Goal: Task Accomplishment & Management: Manage account settings

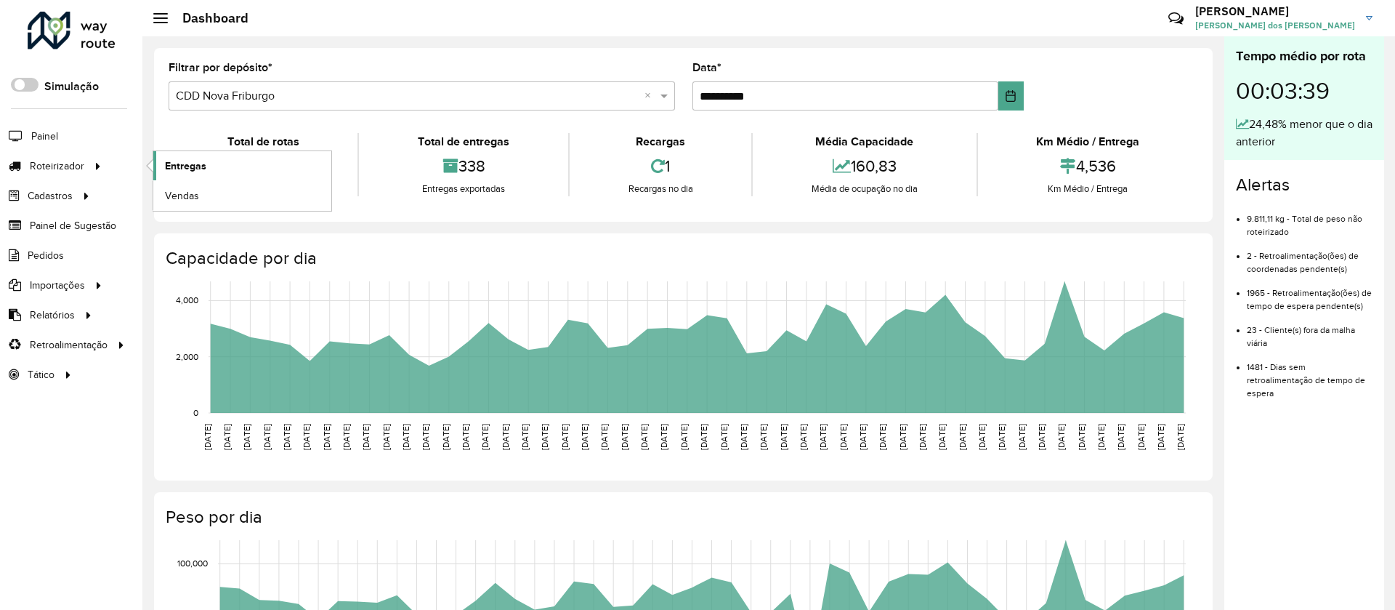
click at [181, 158] on span "Entregas" at bounding box center [185, 165] width 41 height 15
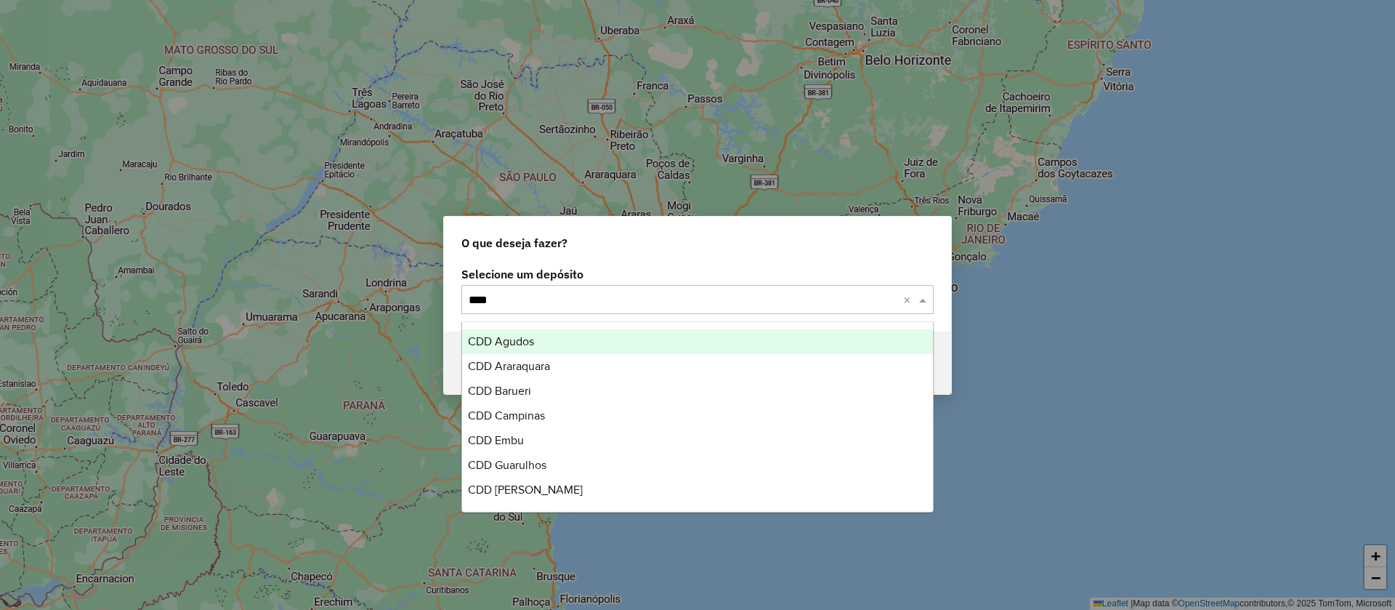
type input "*****"
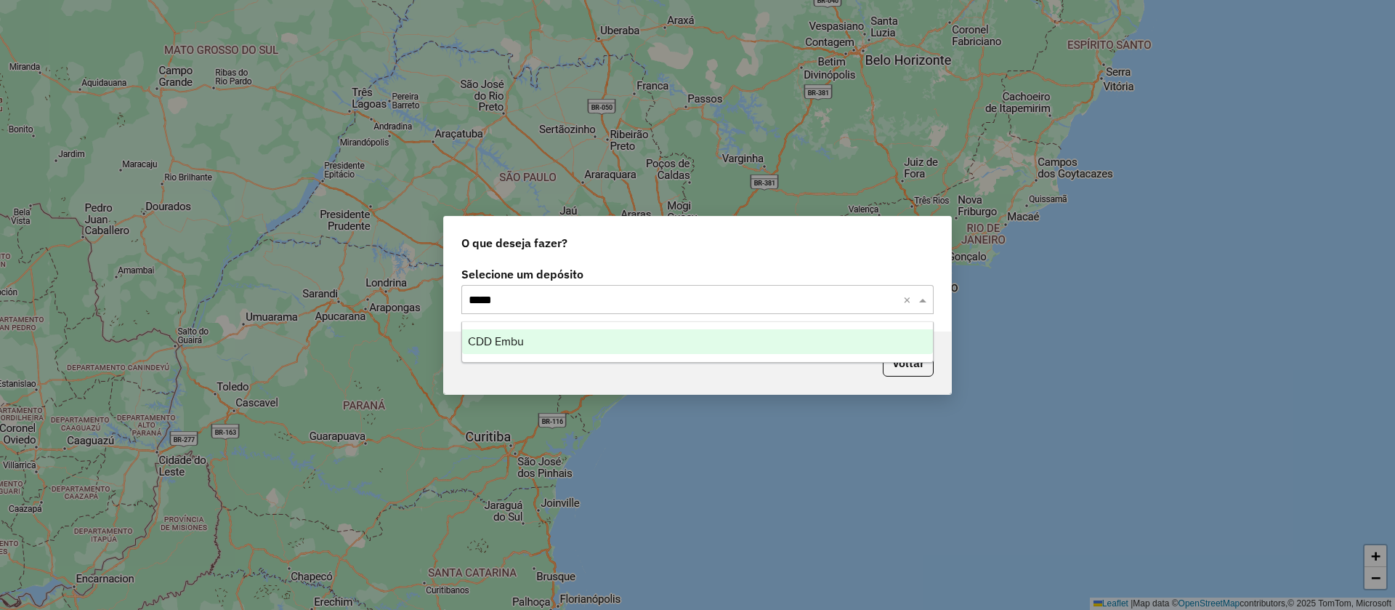
click at [511, 339] on span "CDD Embu" at bounding box center [496, 341] width 56 height 12
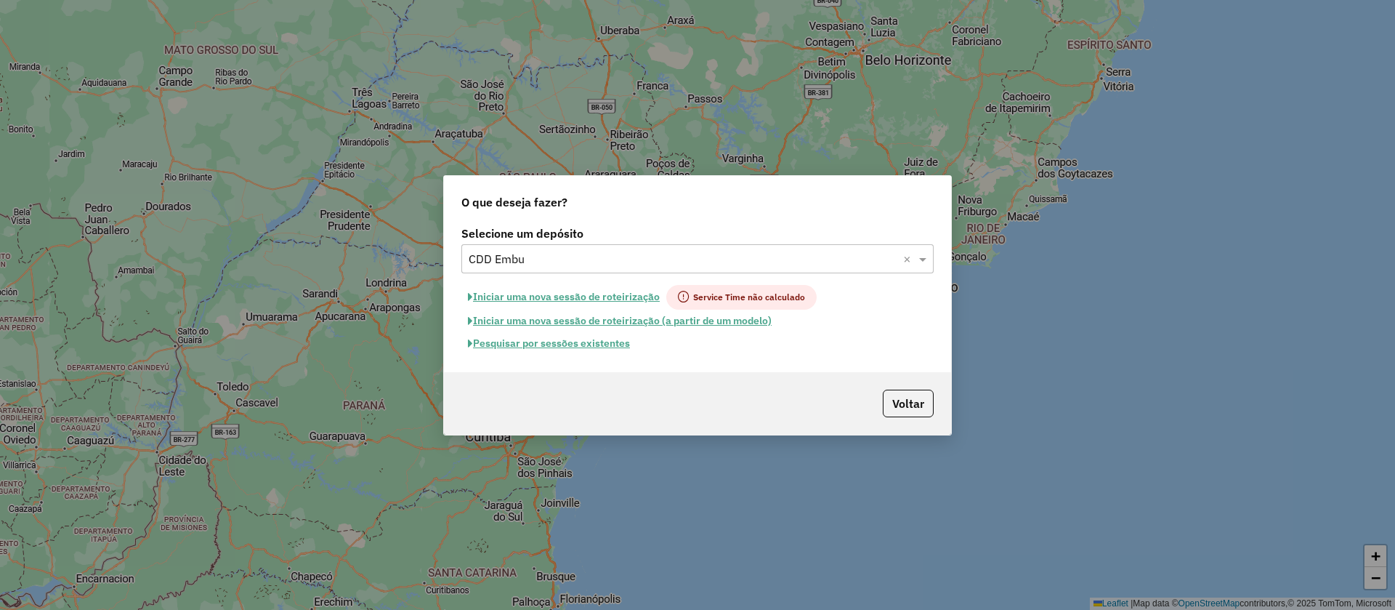
click at [553, 343] on button "Pesquisar por sessões existentes" at bounding box center [548, 343] width 175 height 23
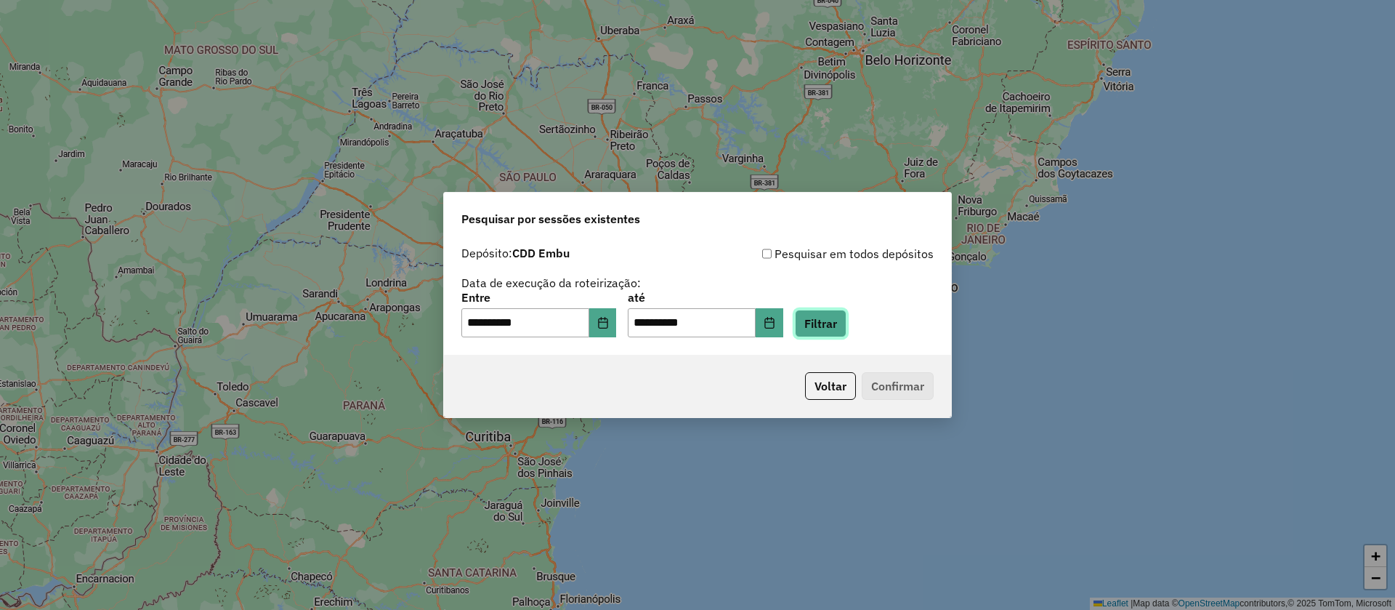
click at [846, 319] on button "Filtrar" at bounding box center [821, 324] width 52 height 28
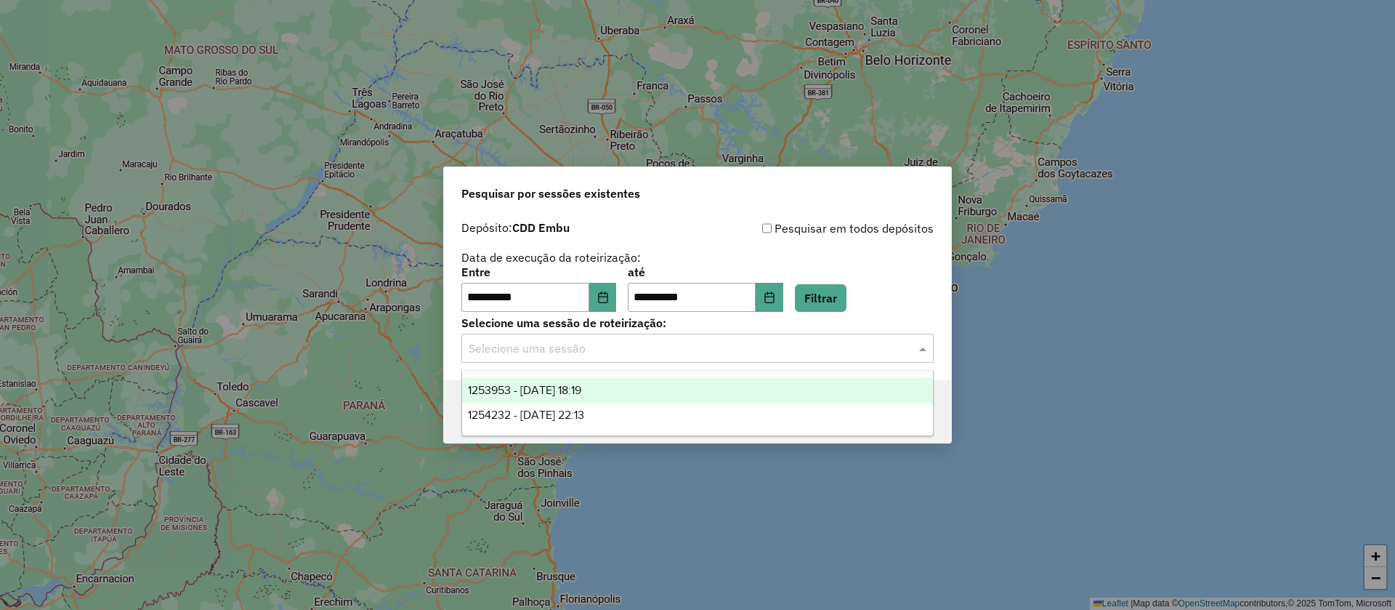
click at [538, 346] on input "text" at bounding box center [683, 348] width 429 height 17
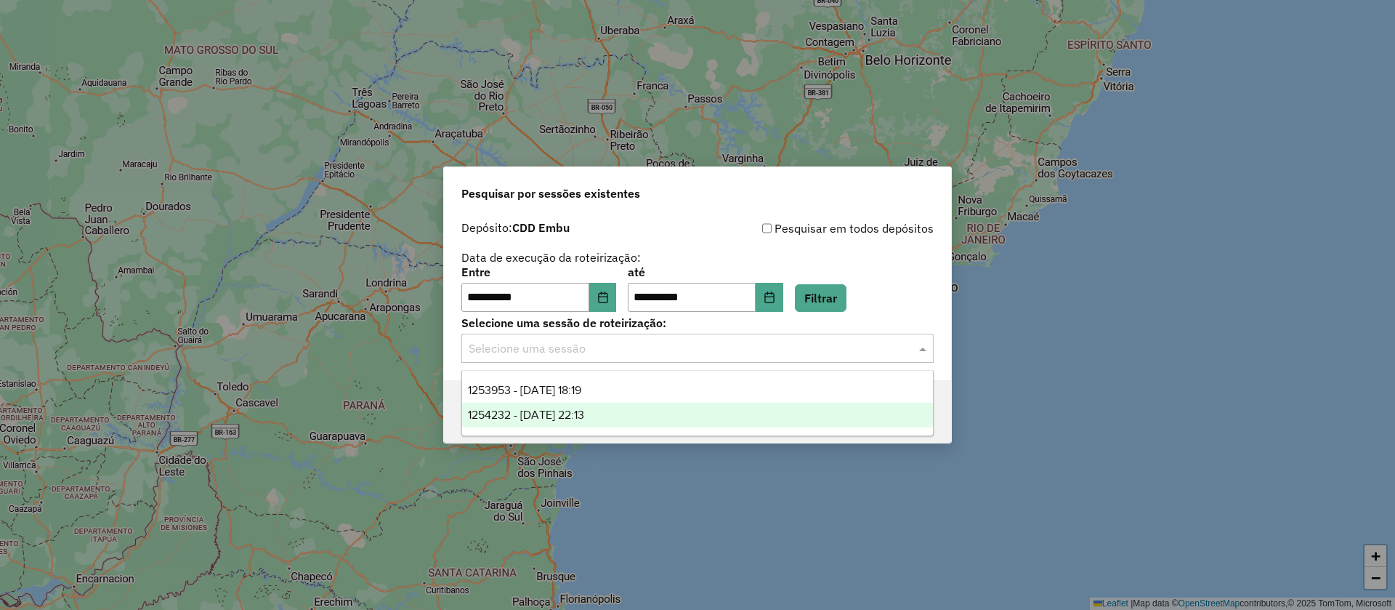
click at [533, 411] on span "1254232 - 27/08/2025 22:13" at bounding box center [526, 414] width 116 height 12
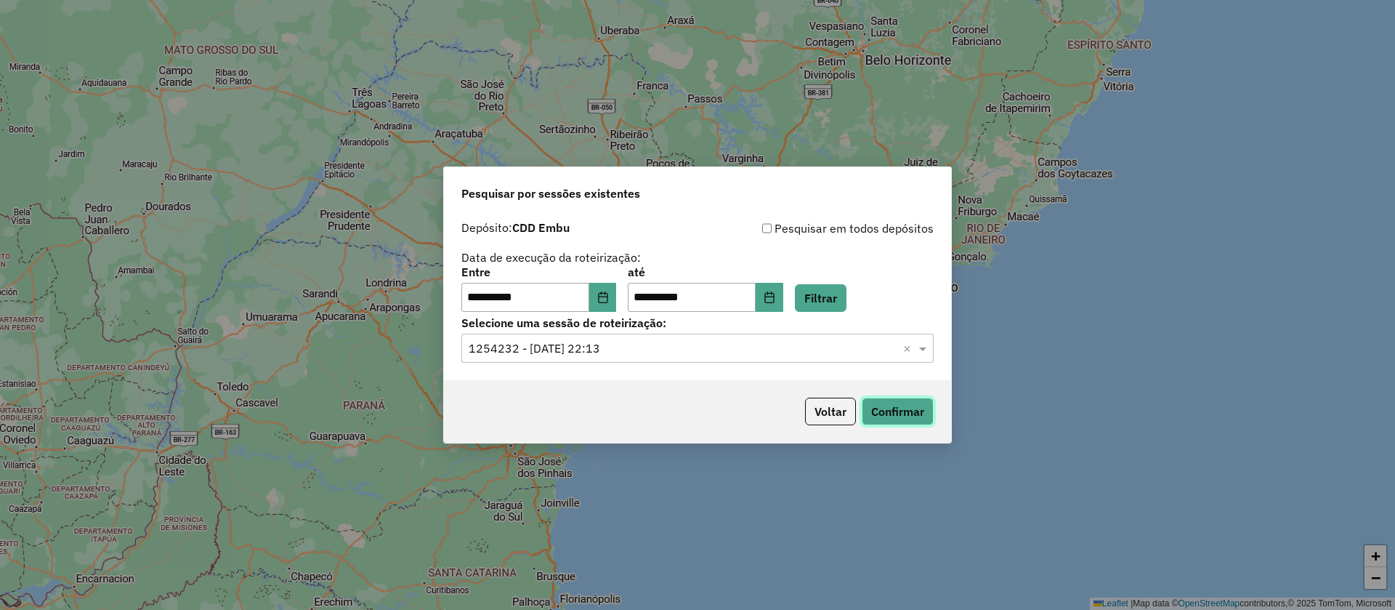
click at [897, 411] on button "Confirmar" at bounding box center [898, 411] width 72 height 28
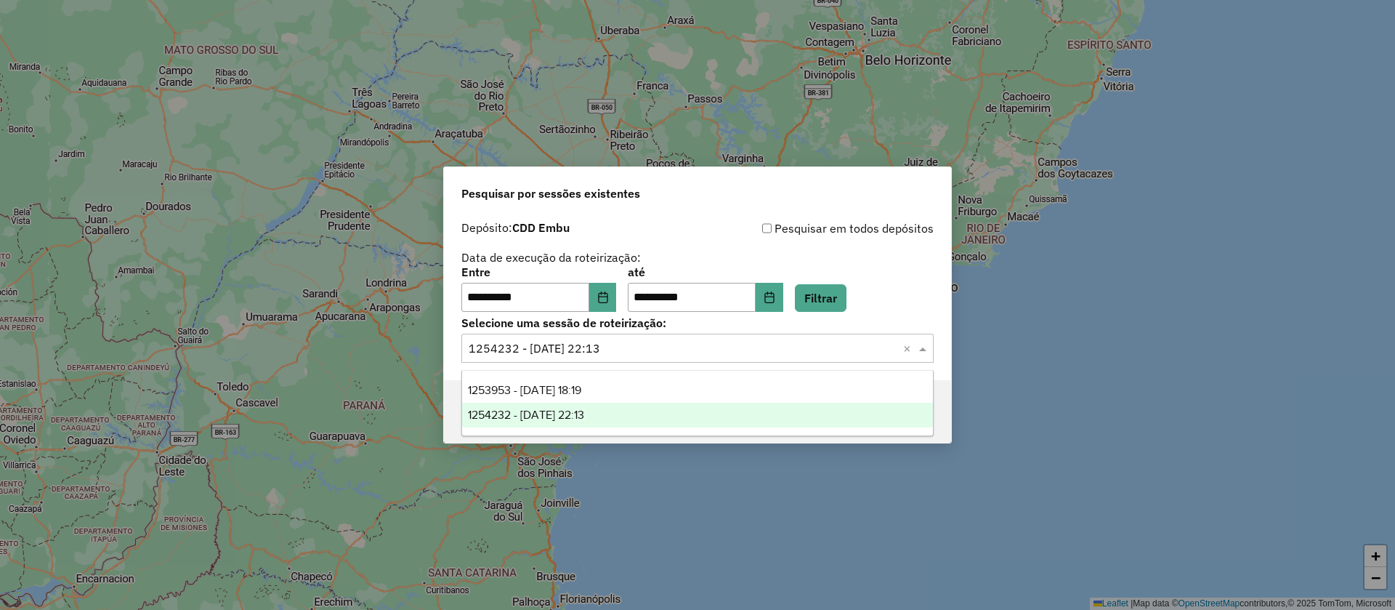
click at [564, 349] on input "text" at bounding box center [683, 348] width 429 height 17
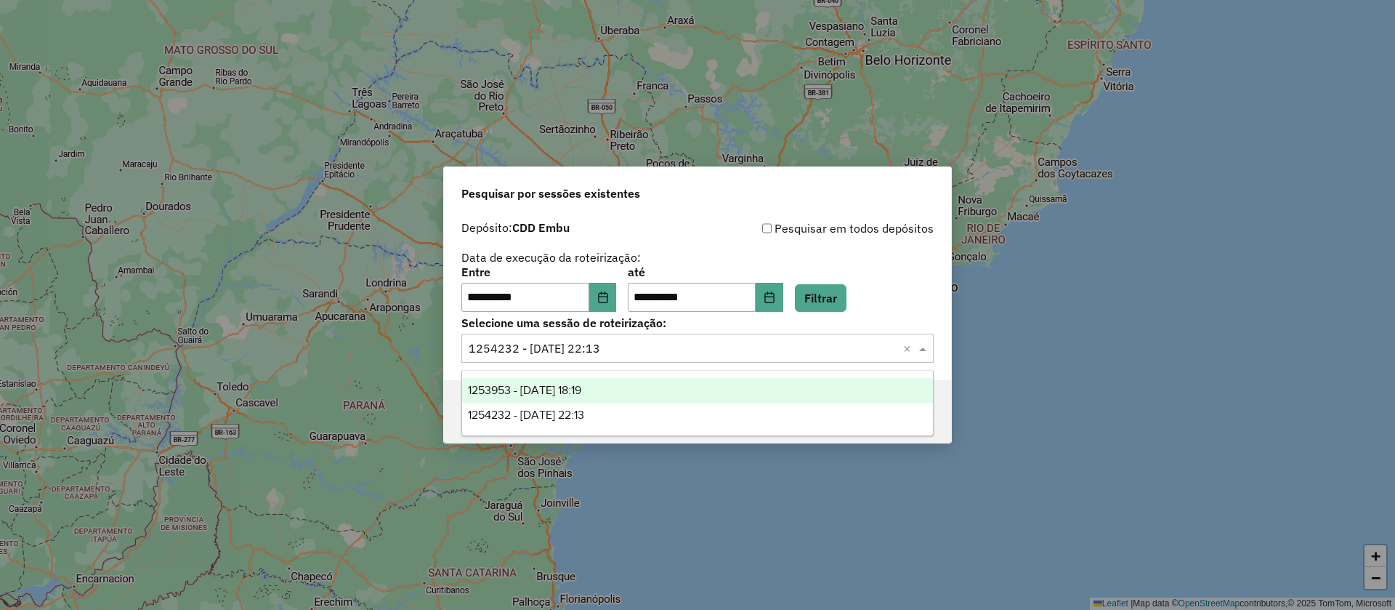
click at [573, 395] on span "1253953 - 27/08/2025 18:19" at bounding box center [524, 390] width 113 height 12
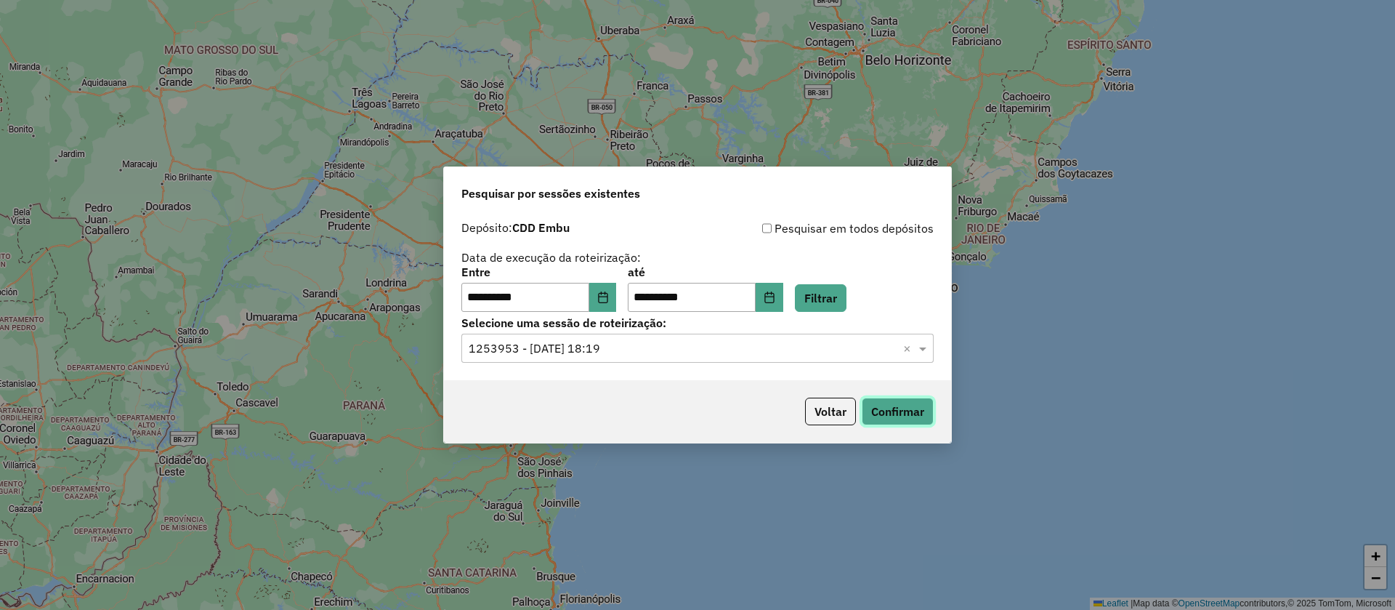
click at [915, 412] on button "Confirmar" at bounding box center [898, 411] width 72 height 28
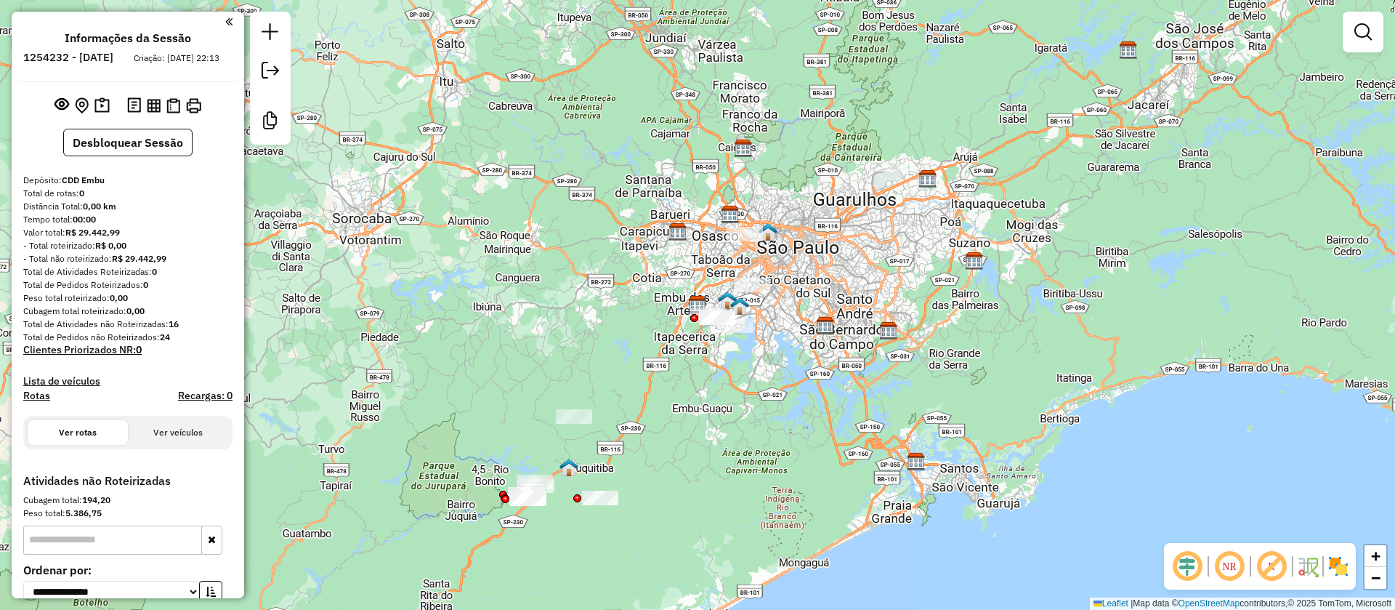
click at [498, 247] on div "Janela de atendimento Grade de atendimento Capacidade Transportadoras Veículos …" at bounding box center [697, 305] width 1395 height 610
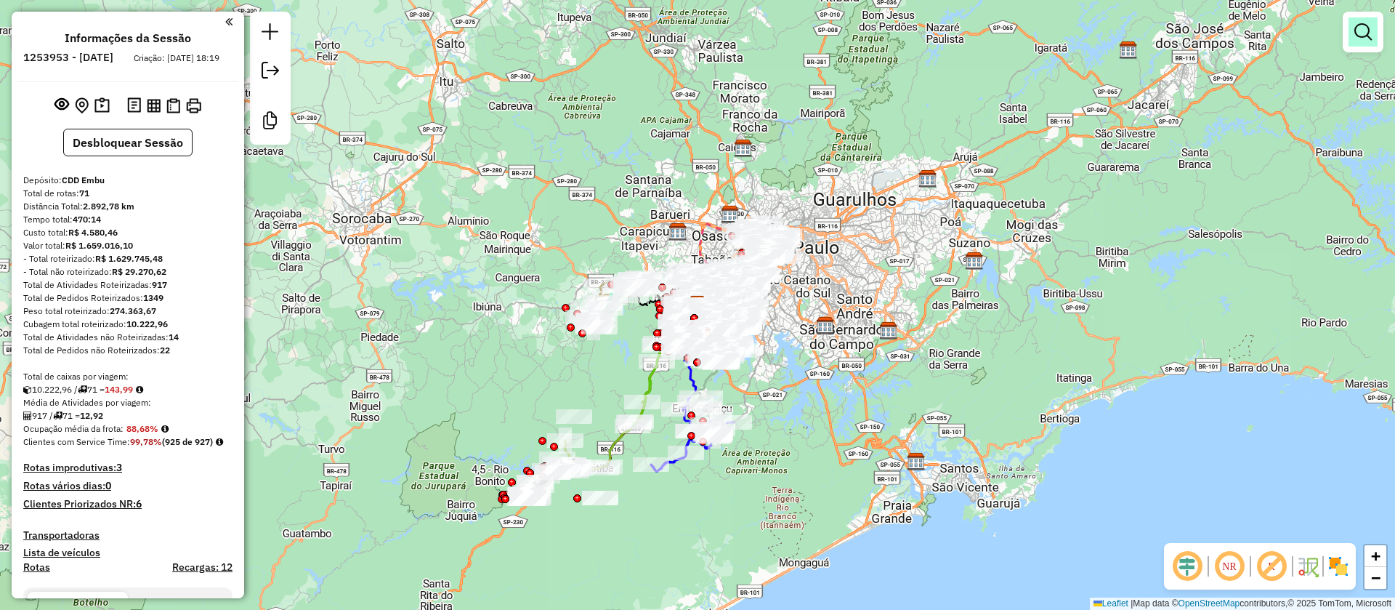
click at [1360, 36] on em at bounding box center [1362, 31] width 17 height 17
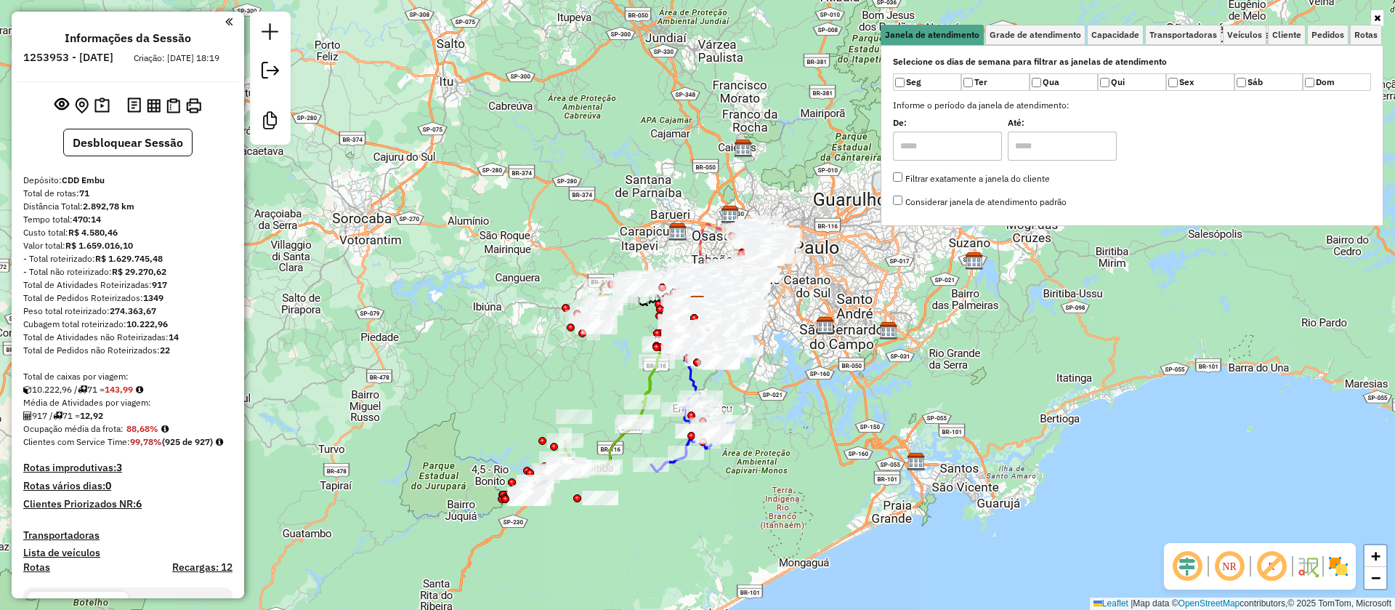
click at [1270, 561] on em at bounding box center [1271, 566] width 35 height 35
click at [873, 401] on div "Janela de atendimento Grade de atendimento Capacidade Transportadoras Veículos …" at bounding box center [697, 305] width 1395 height 610
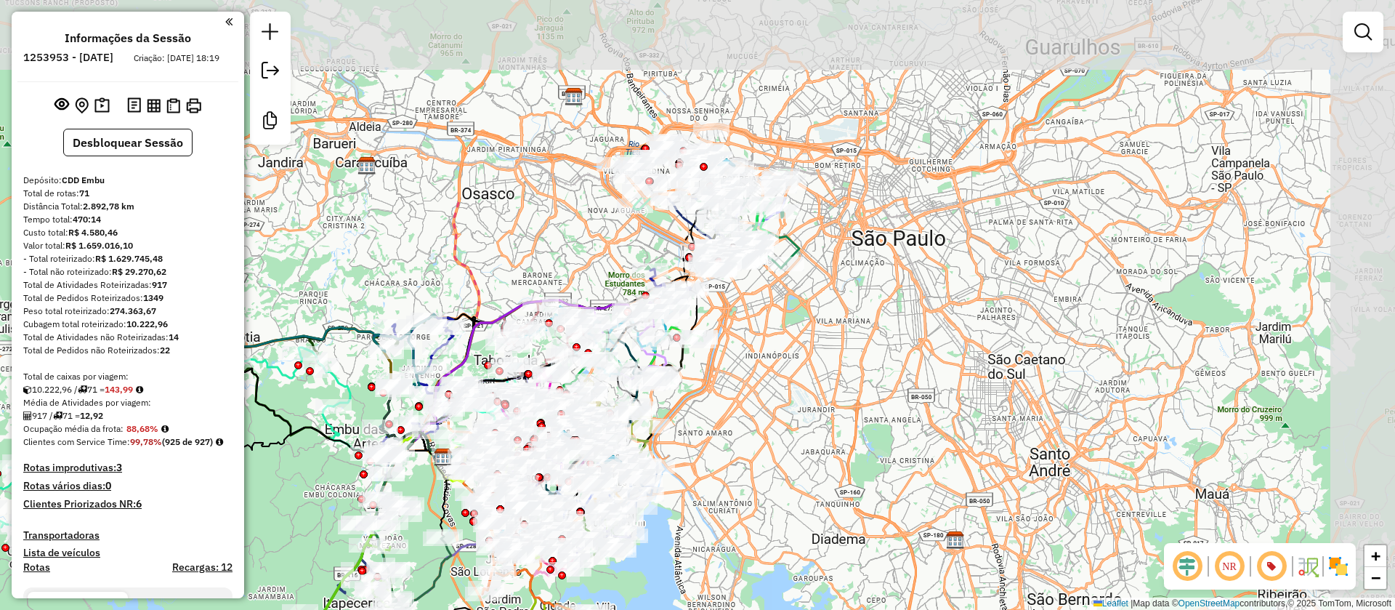
drag, startPoint x: 879, startPoint y: 319, endPoint x: 725, endPoint y: 578, distance: 301.0
click at [725, 578] on div "Janela de atendimento Grade de atendimento Capacidade Transportadoras Veículos …" at bounding box center [697, 305] width 1395 height 610
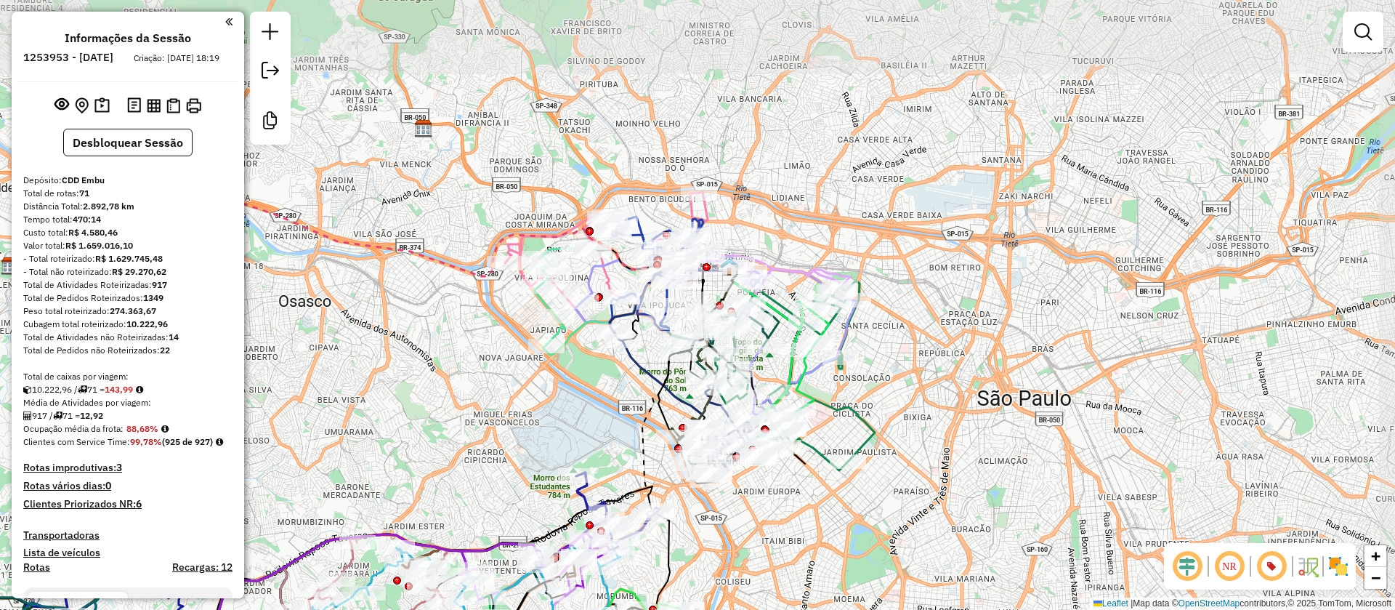
drag, startPoint x: 883, startPoint y: 376, endPoint x: 864, endPoint y: 538, distance: 162.5
click at [864, 538] on div "Janela de atendimento Grade de atendimento Capacidade Transportadoras Veículos …" at bounding box center [697, 305] width 1395 height 610
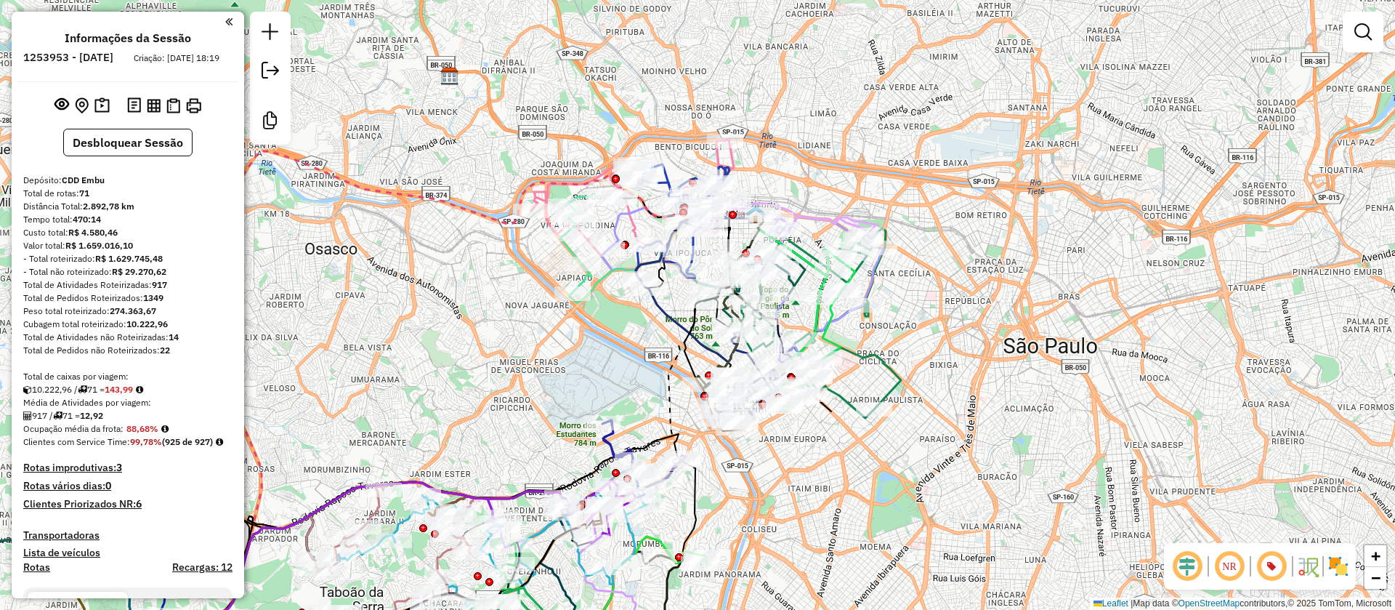
drag, startPoint x: 966, startPoint y: 383, endPoint x: 1006, endPoint y: 299, distance: 92.6
click at [1006, 300] on div "Janela de atendimento Grade de atendimento Capacidade Transportadoras Veículos …" at bounding box center [697, 305] width 1395 height 610
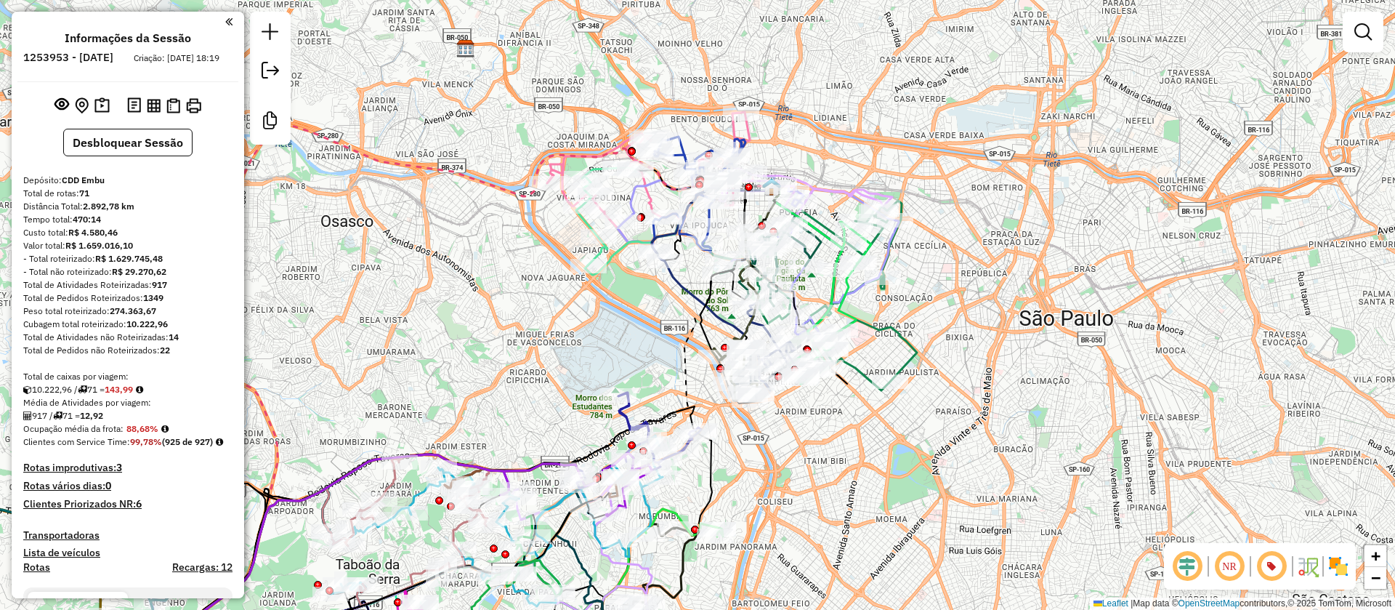
drag, startPoint x: 607, startPoint y: 355, endPoint x: 603, endPoint y: 361, distance: 7.5
click at [603, 361] on div "Janela de atendimento Grade de atendimento Capacidade Transportadoras Veículos …" at bounding box center [697, 305] width 1395 height 610
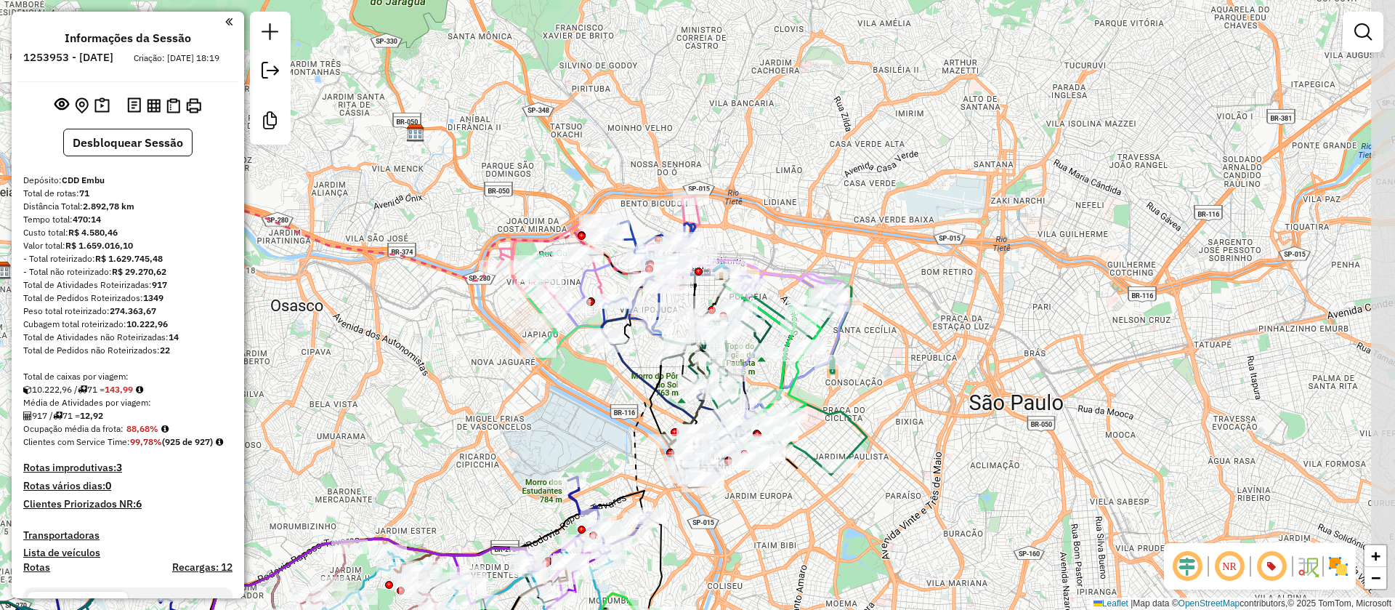
drag, startPoint x: 902, startPoint y: 445, endPoint x: 846, endPoint y: 525, distance: 96.5
click at [851, 526] on div "Janela de atendimento Grade de atendimento Capacidade Transportadoras Veículos …" at bounding box center [697, 305] width 1395 height 610
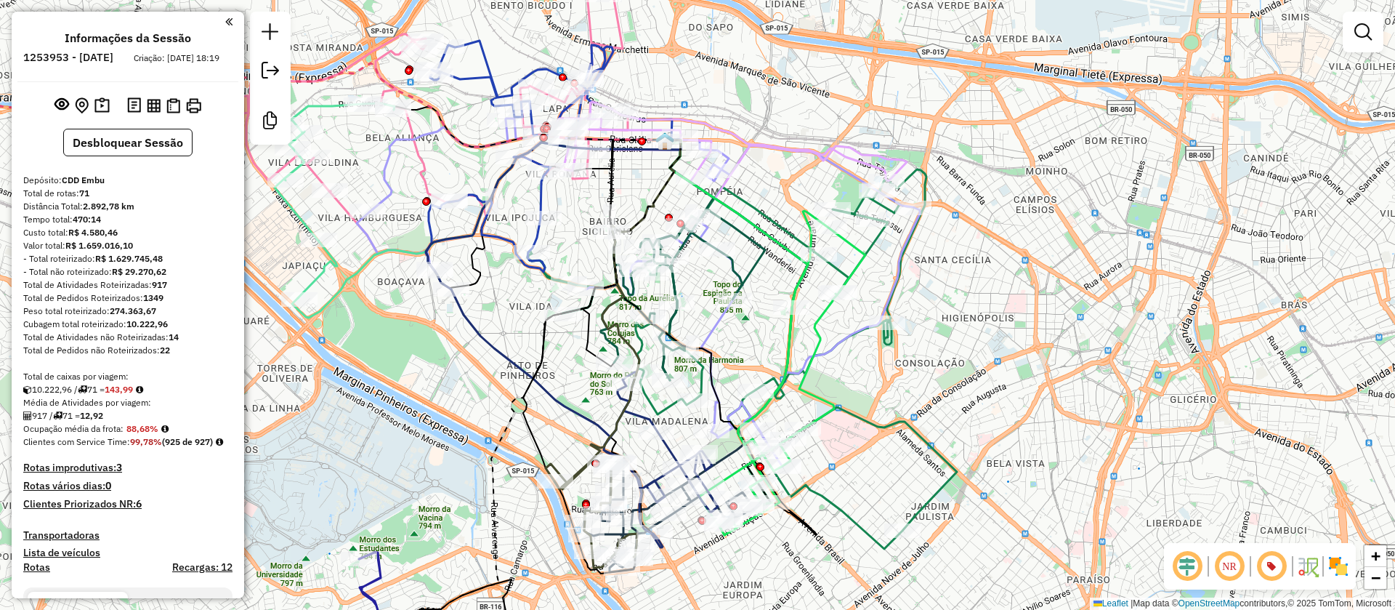
click at [823, 325] on icon at bounding box center [783, 373] width 166 height 324
select select "**********"
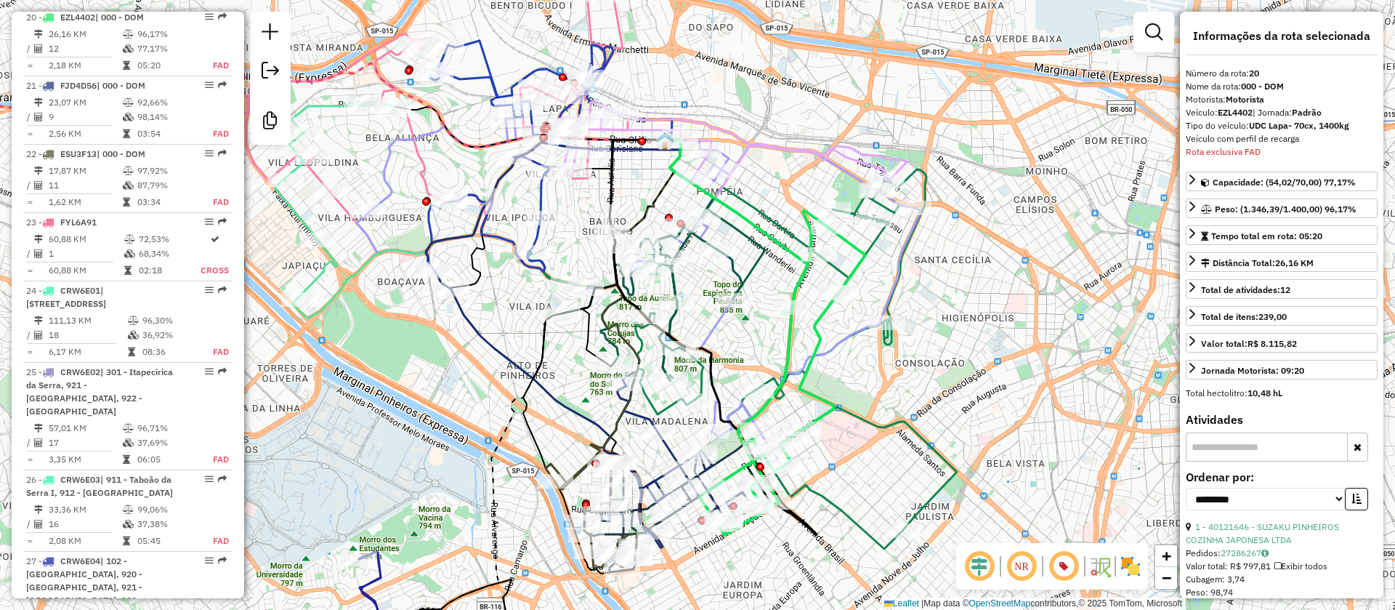
scroll to position [2090, 0]
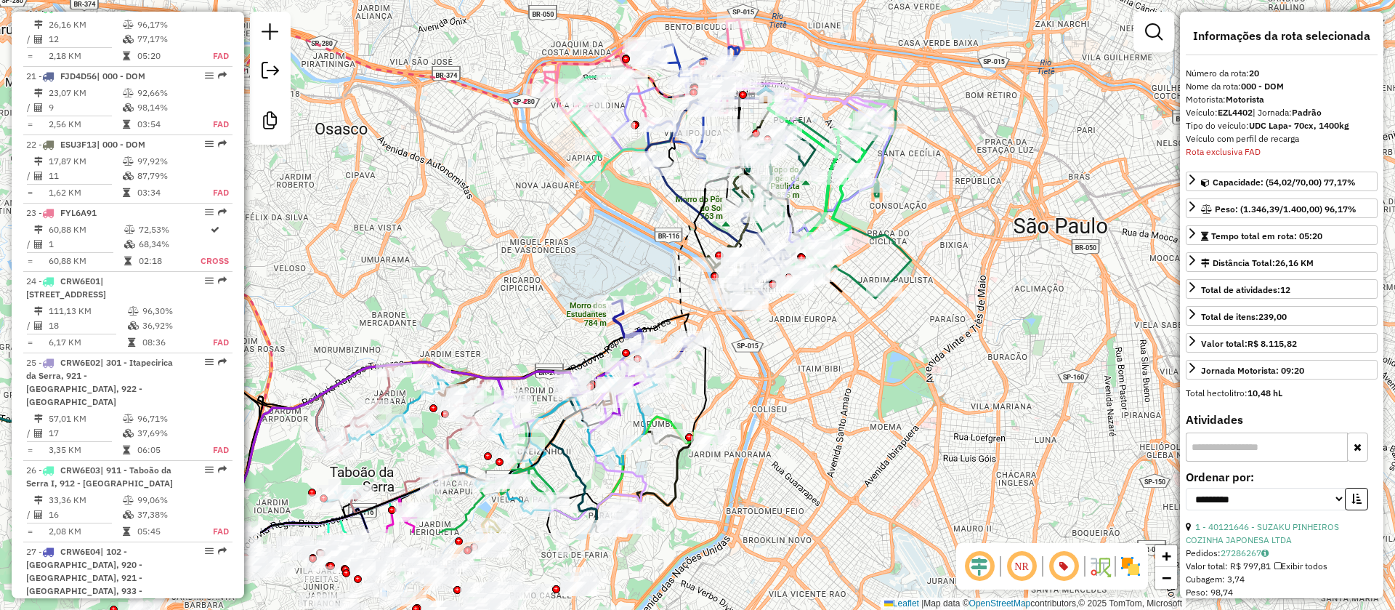
drag, startPoint x: 841, startPoint y: 433, endPoint x: 849, endPoint y: 250, distance: 183.3
click at [849, 258] on div "Janela de atendimento Grade de atendimento Capacidade Transportadoras Veículos …" at bounding box center [697, 305] width 1395 height 610
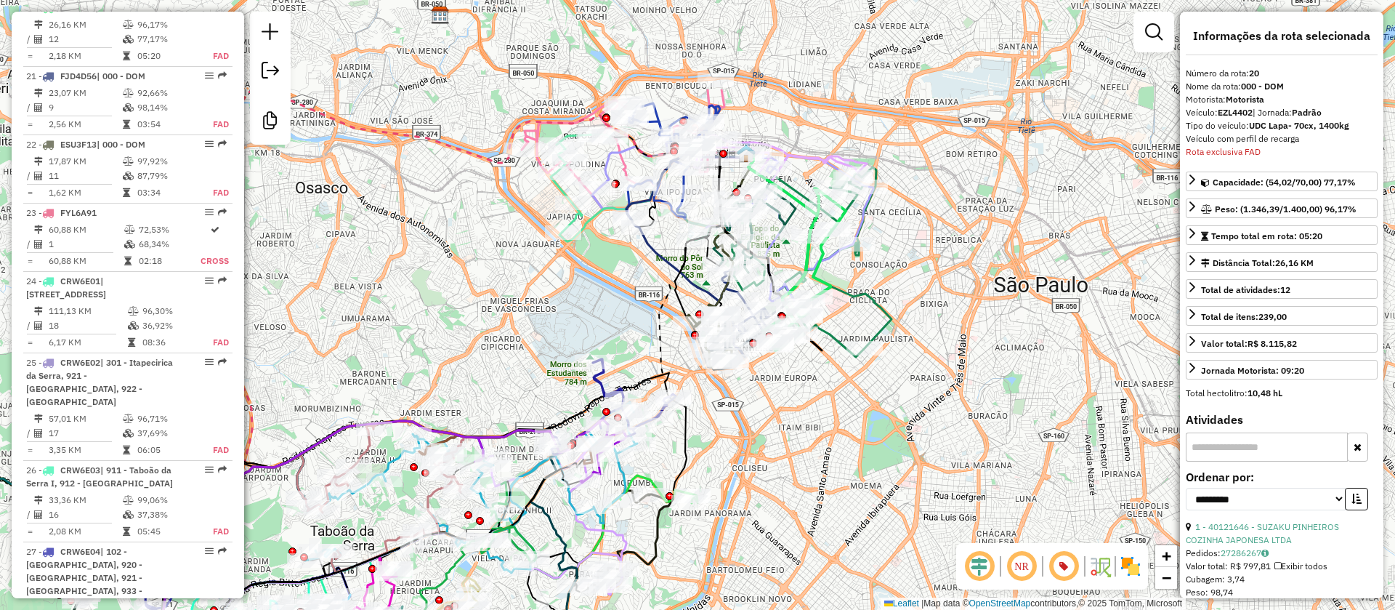
drag, startPoint x: 758, startPoint y: 313, endPoint x: 734, endPoint y: 468, distance: 156.7
click at [734, 472] on div "Janela de atendimento Grade de atendimento Capacidade Transportadoras Veículos …" at bounding box center [697, 305] width 1395 height 610
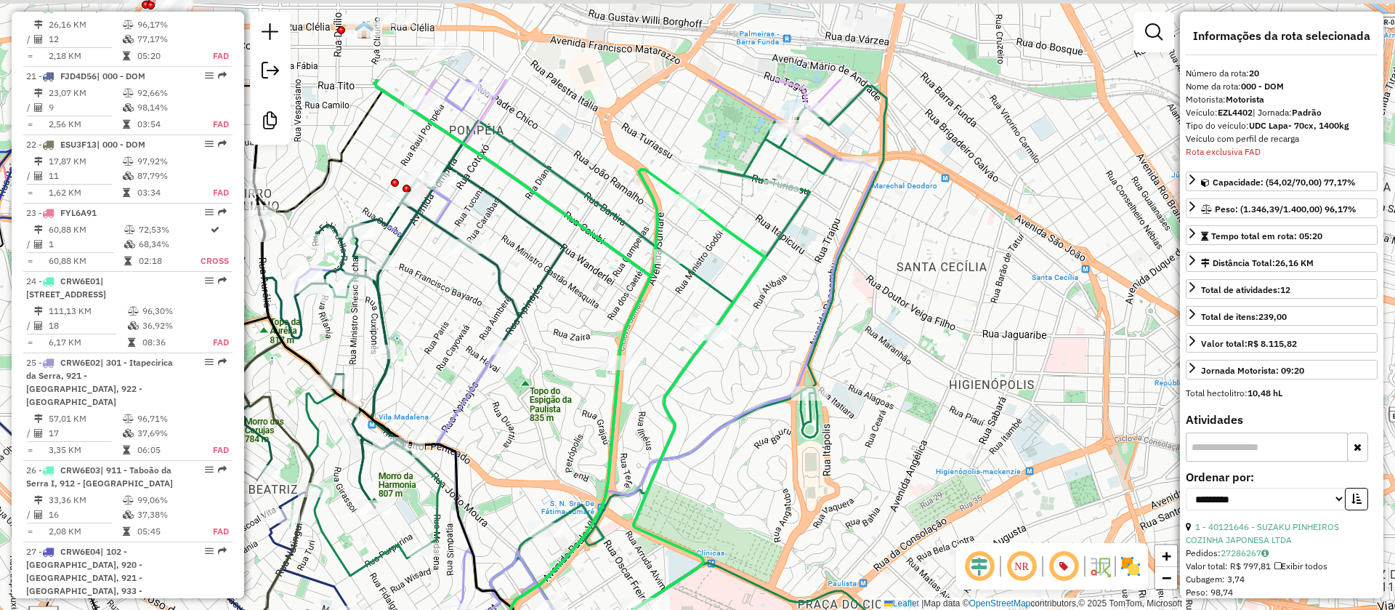
drag, startPoint x: 918, startPoint y: 341, endPoint x: 890, endPoint y: 465, distance: 126.6
click at [891, 465] on div "Janela de atendimento Grade de atendimento Capacidade Transportadoras Veículos …" at bounding box center [697, 305] width 1395 height 610
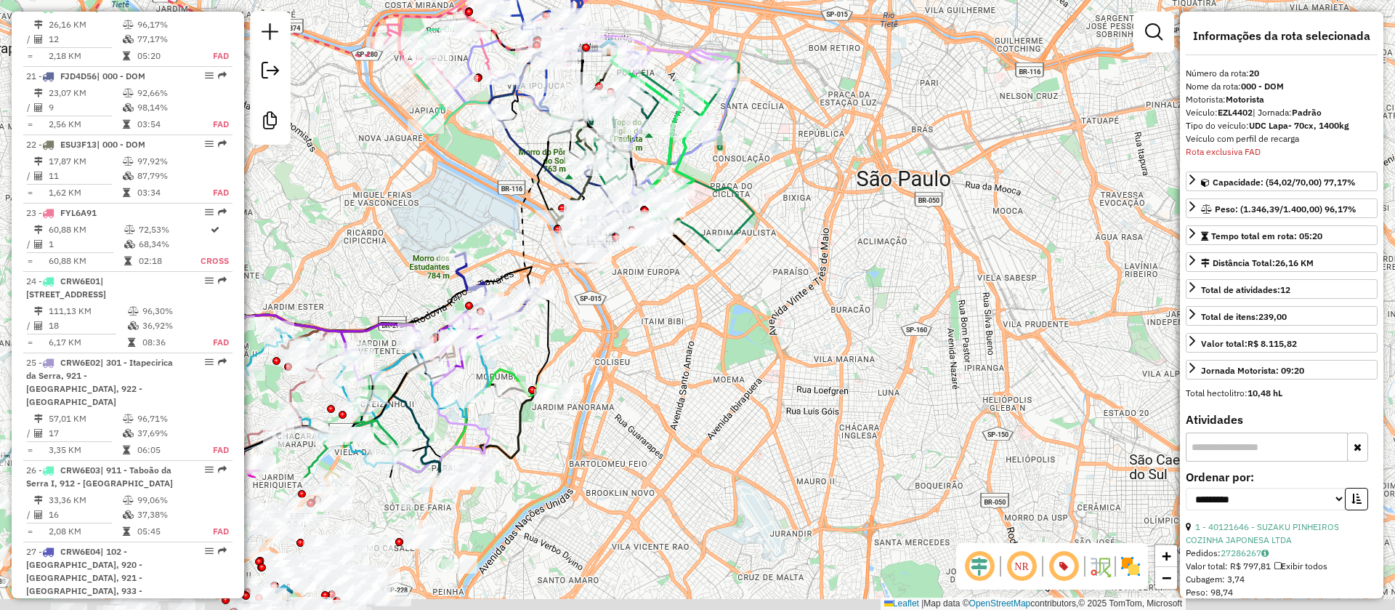
drag, startPoint x: 506, startPoint y: 380, endPoint x: 478, endPoint y: 161, distance: 221.2
click at [479, 163] on div "Janela de atendimento Grade de atendimento Capacidade Transportadoras Veículos …" at bounding box center [697, 305] width 1395 height 610
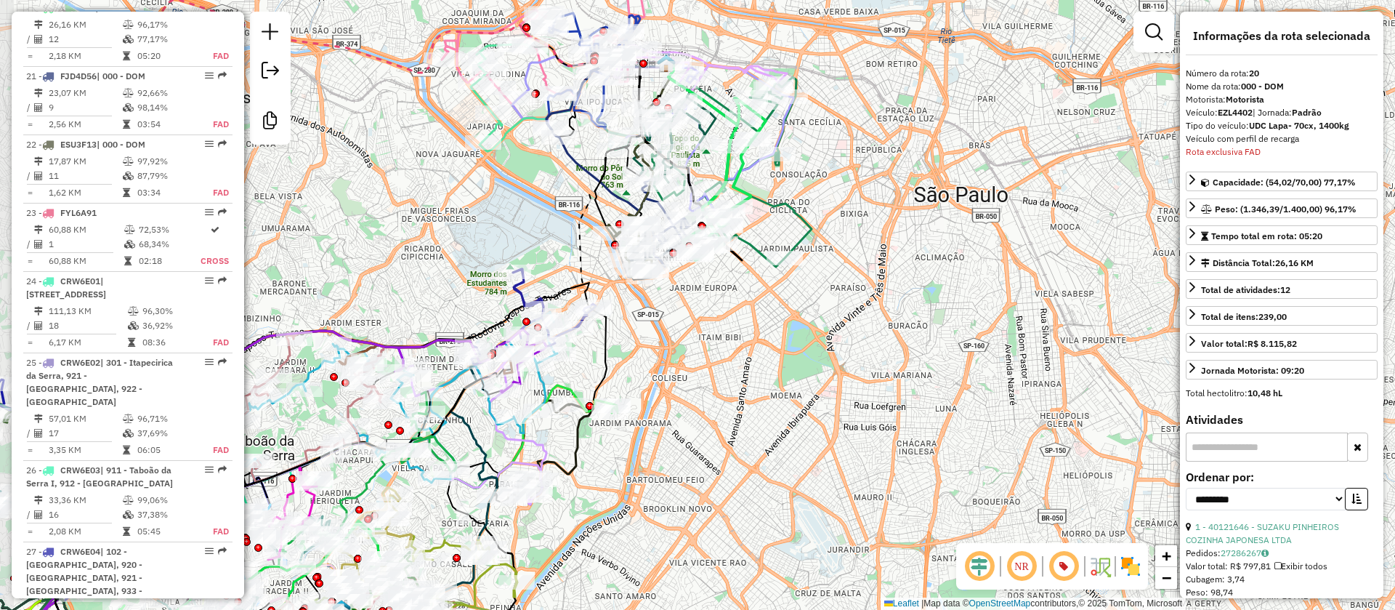
drag, startPoint x: 698, startPoint y: 295, endPoint x: 728, endPoint y: 317, distance: 36.9
click at [728, 317] on div "Janela de atendimento Grade de atendimento Capacidade Transportadoras Veículos …" at bounding box center [697, 305] width 1395 height 610
click at [979, 562] on em at bounding box center [979, 566] width 35 height 35
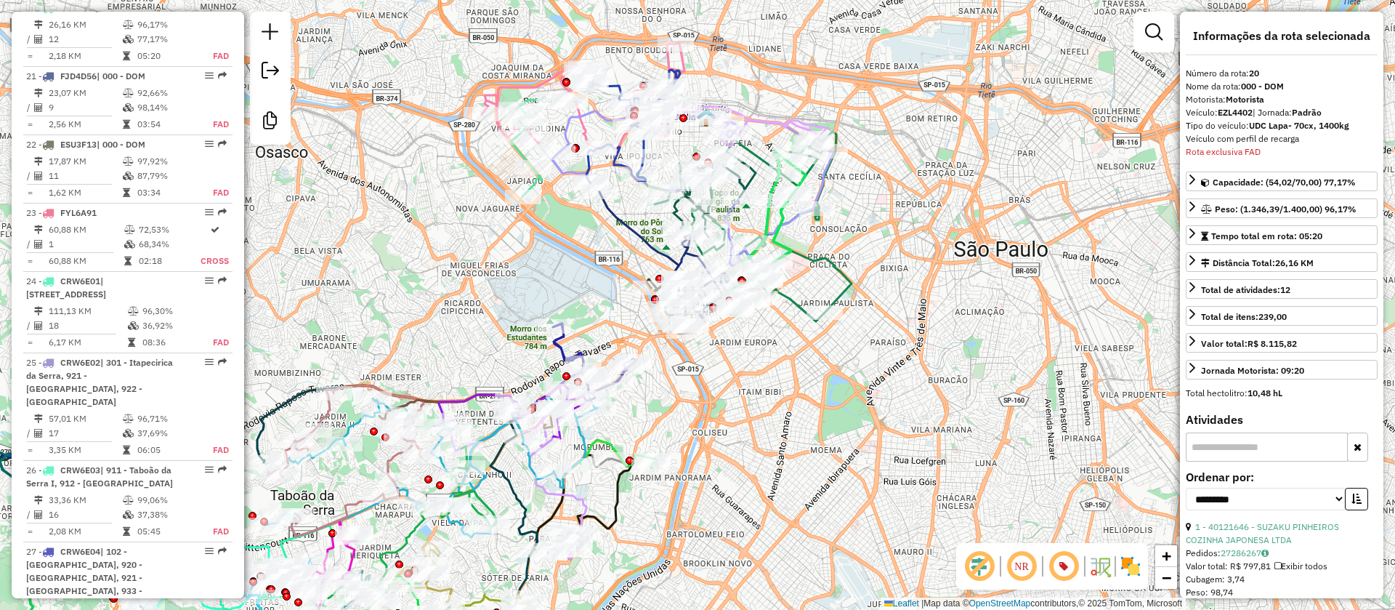
drag, startPoint x: 716, startPoint y: 386, endPoint x: 760, endPoint y: 455, distance: 82.0
click at [758, 464] on div "Janela de atendimento Grade de atendimento Capacidade Transportadoras Veículos …" at bounding box center [697, 305] width 1395 height 610
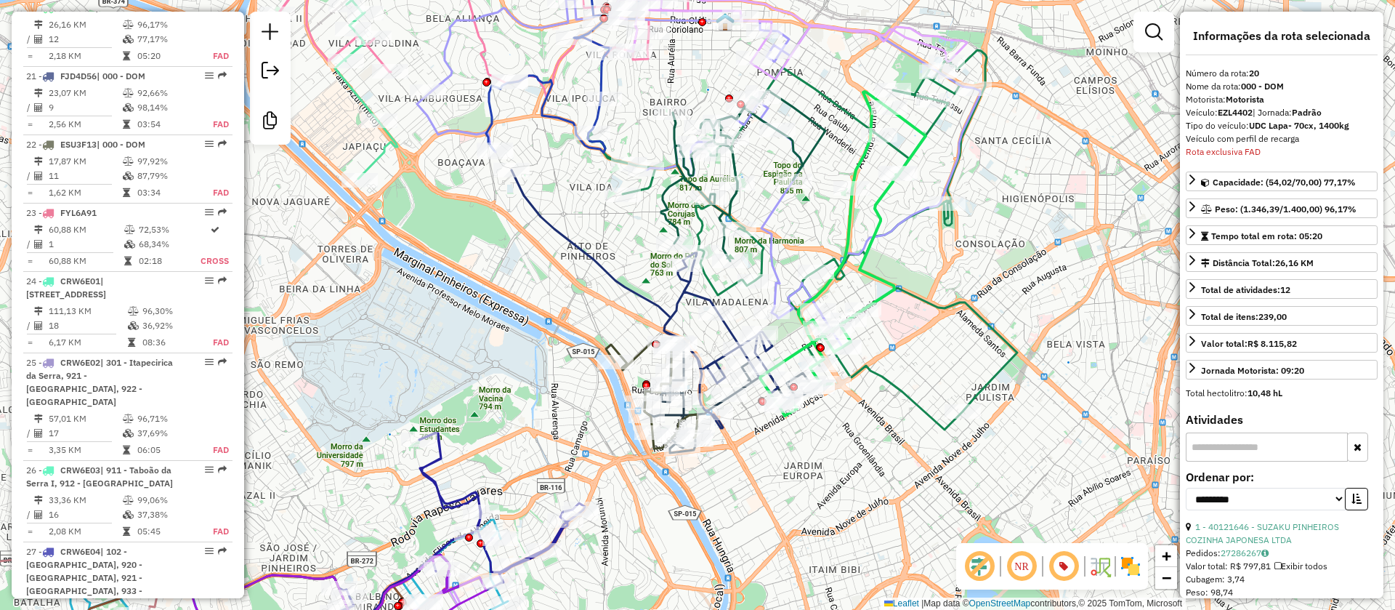
click at [620, 280] on icon at bounding box center [644, 299] width 267 height 258
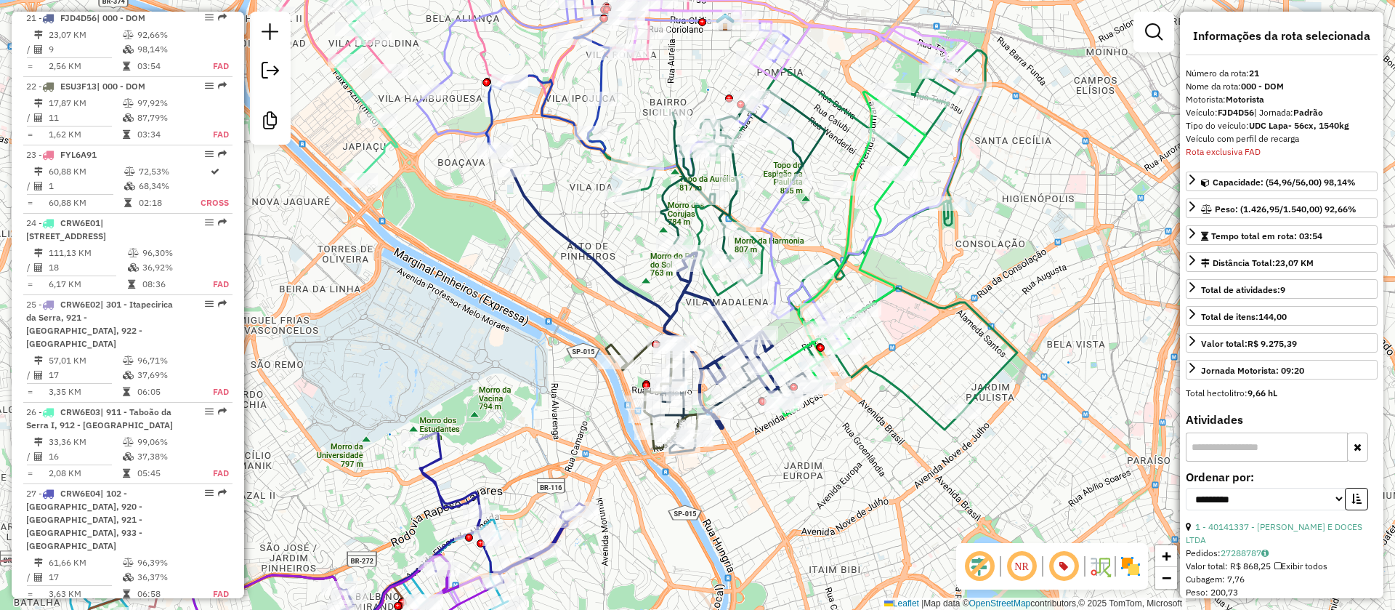
scroll to position [2158, 0]
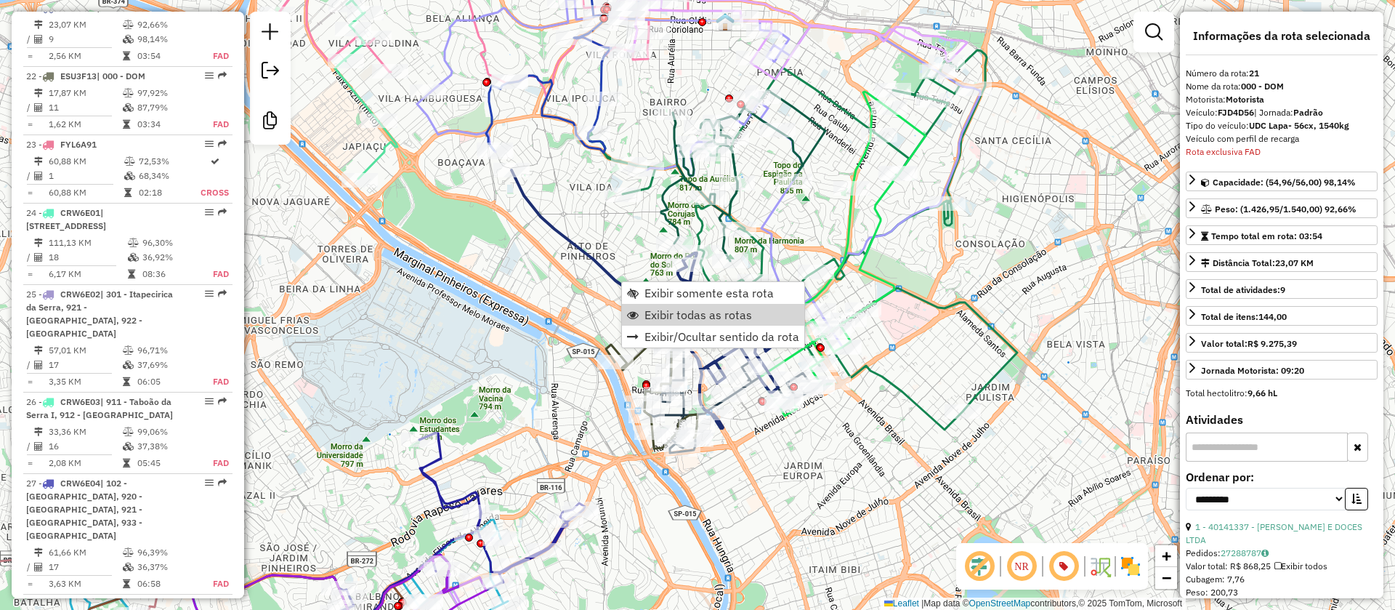
click at [501, 322] on div "Janela de atendimento Grade de atendimento Capacidade Transportadoras Veículos …" at bounding box center [697, 305] width 1395 height 610
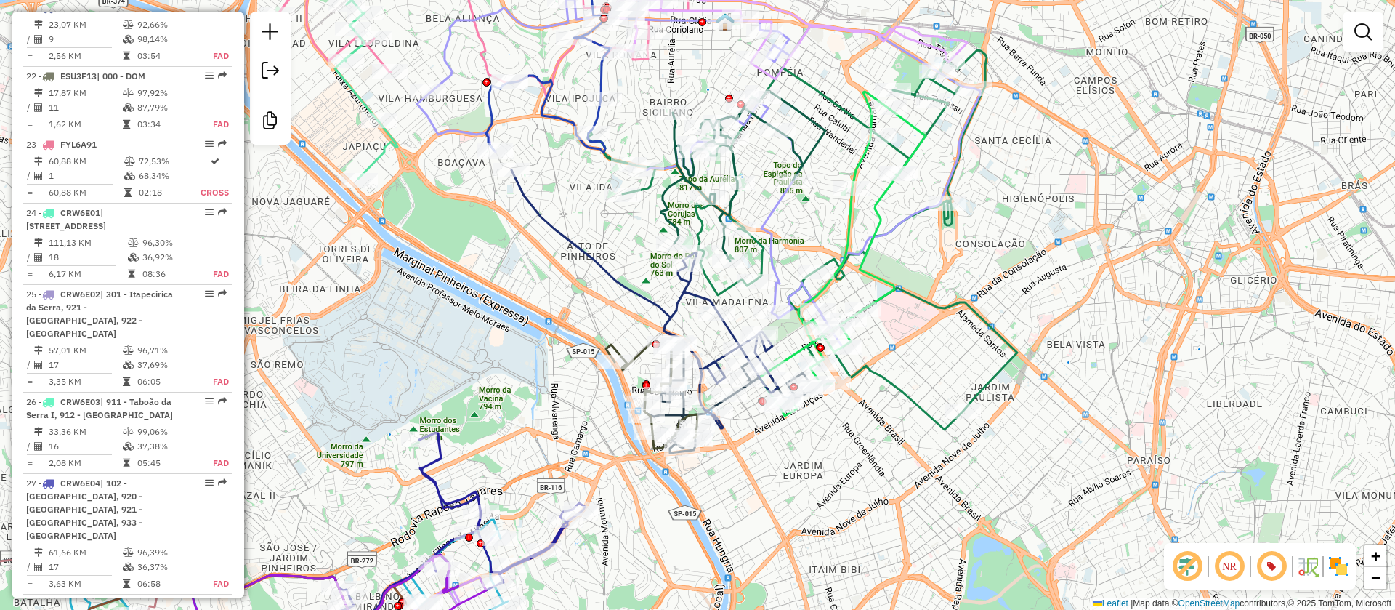
click at [1179, 568] on em at bounding box center [1187, 566] width 35 height 35
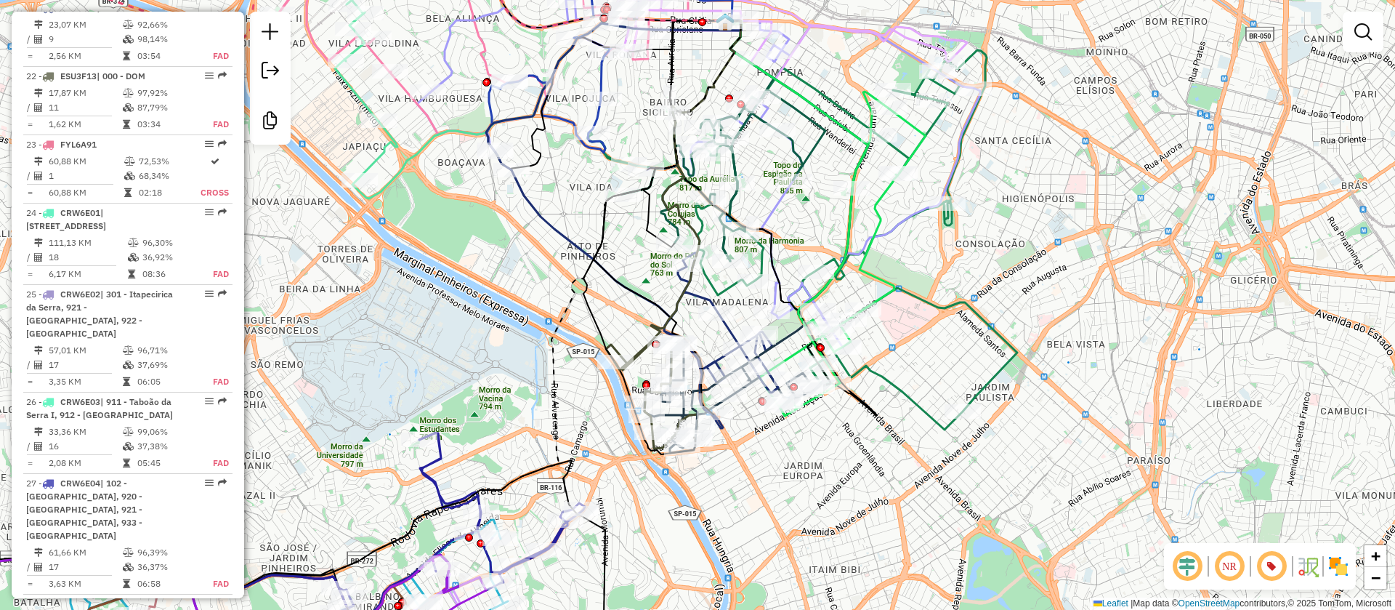
drag, startPoint x: 737, startPoint y: 474, endPoint x: 774, endPoint y: 414, distance: 70.5
click at [774, 435] on div "Janela de atendimento Grade de atendimento Capacidade Transportadoras Veículos …" at bounding box center [697, 305] width 1395 height 610
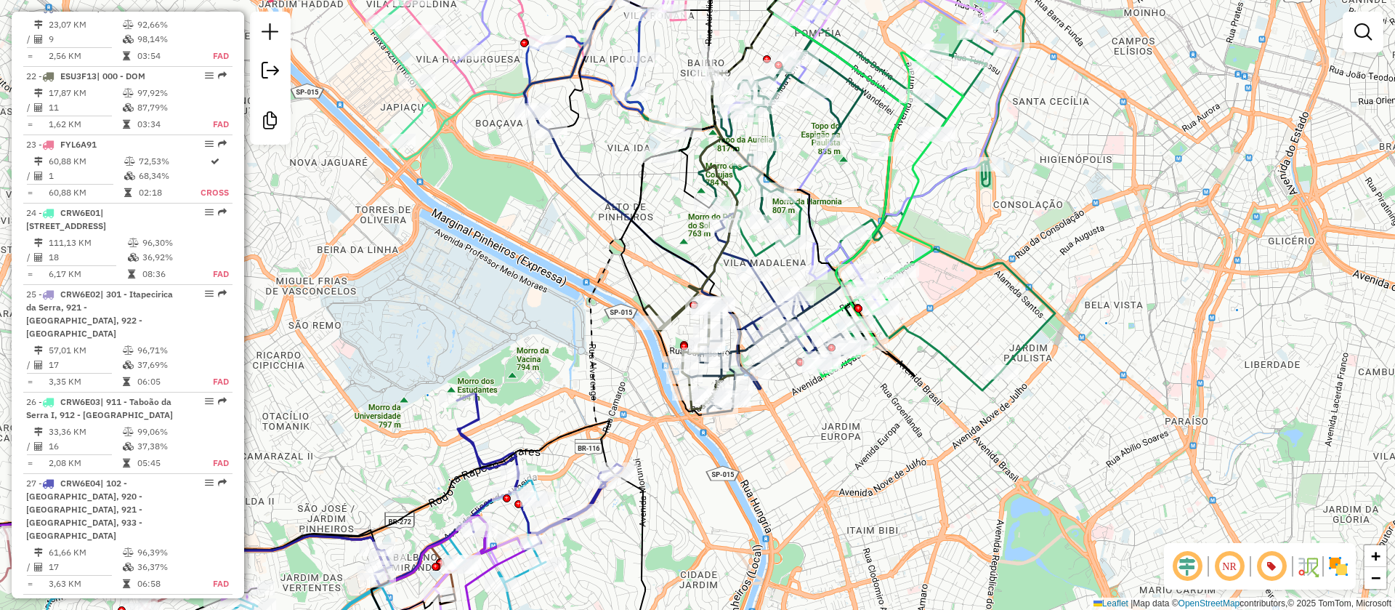
click at [591, 343] on icon at bounding box center [320, 286] width 918 height 610
select select "**********"
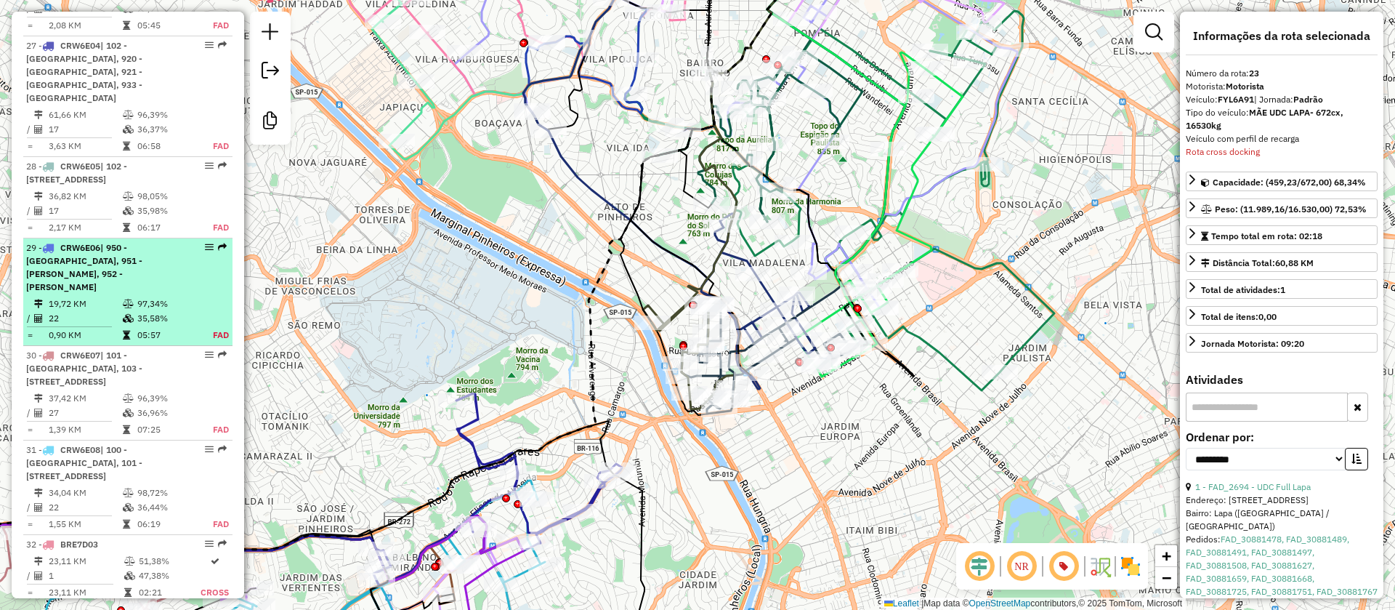
scroll to position [2621, 0]
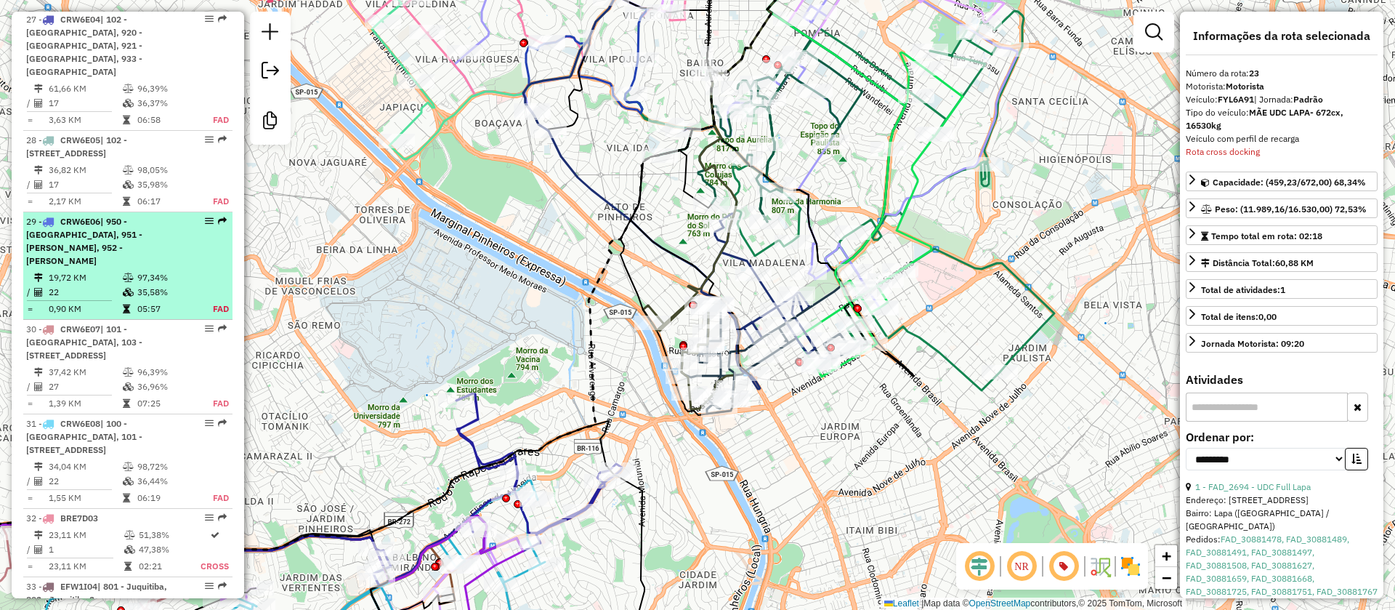
click at [125, 360] on span "| 101 - Jardim Taima, 103 - Vila Regina, 111 - Jardim Iracema, 913 - Campo Limp…" at bounding box center [84, 341] width 116 height 37
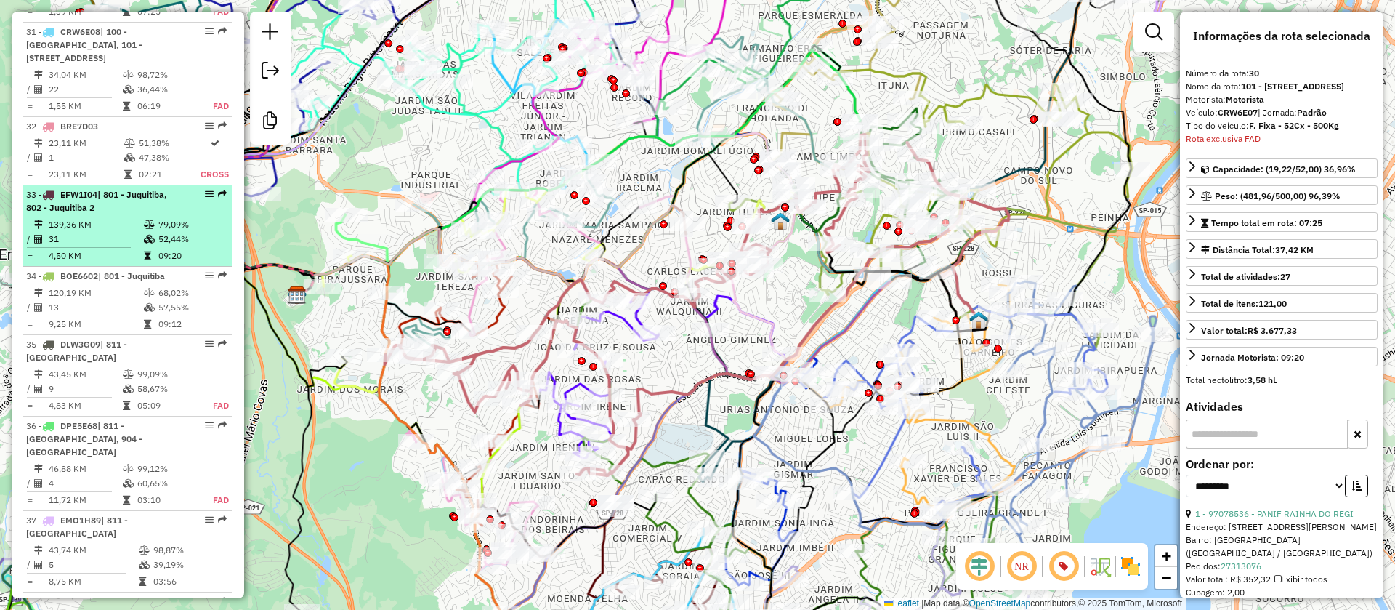
scroll to position [3038, 0]
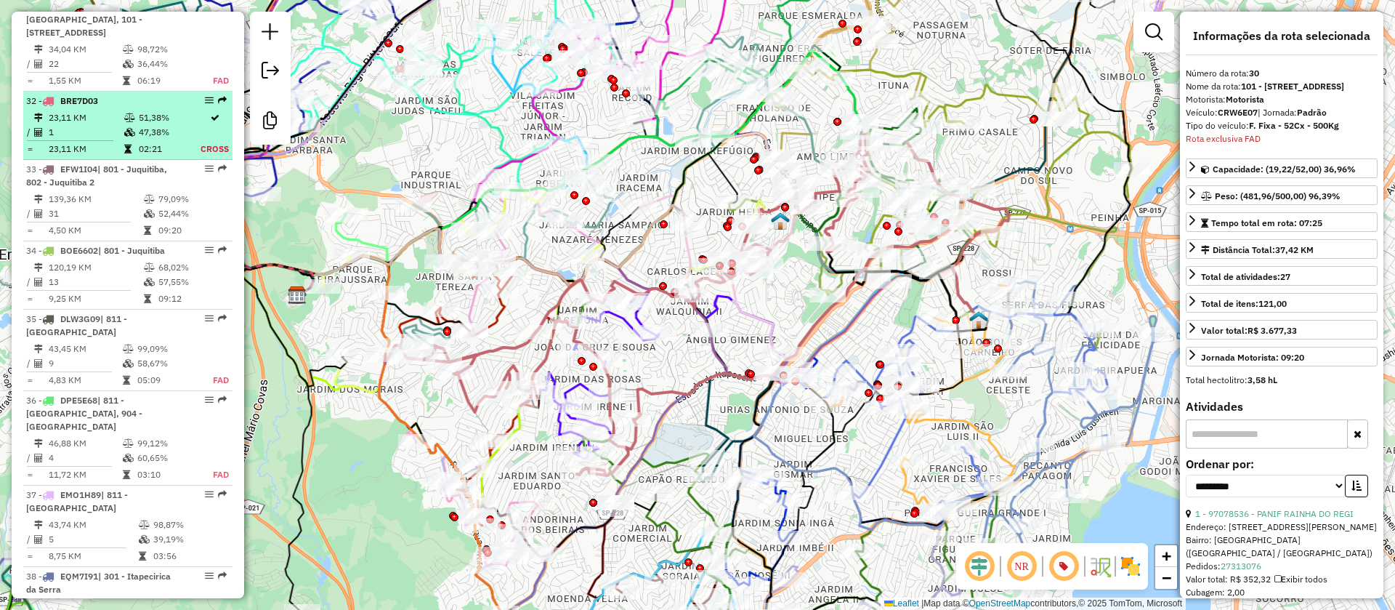
click at [97, 139] on td "1" at bounding box center [86, 132] width 76 height 15
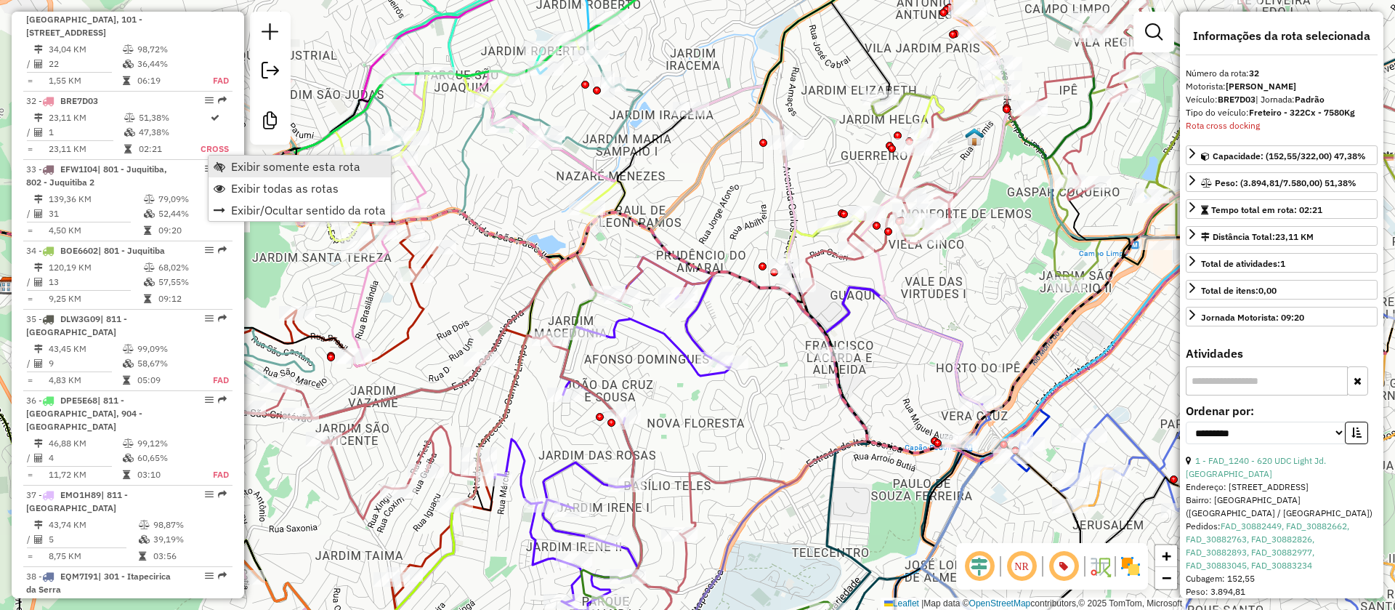
click at [297, 170] on span "Exibir somente esta rota" at bounding box center [295, 167] width 129 height 12
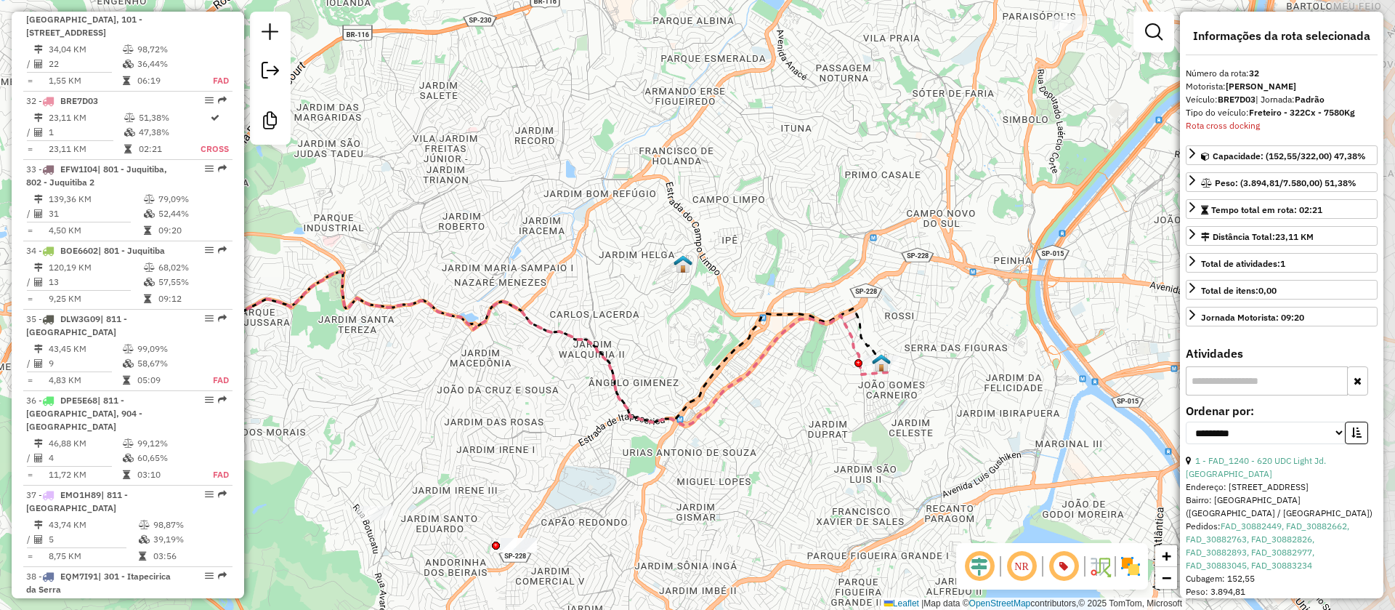
drag, startPoint x: 952, startPoint y: 466, endPoint x: 816, endPoint y: 480, distance: 136.6
click at [825, 488] on div "Janela de atendimento Grade de atendimento Capacidade Transportadoras Veículos …" at bounding box center [697, 305] width 1395 height 610
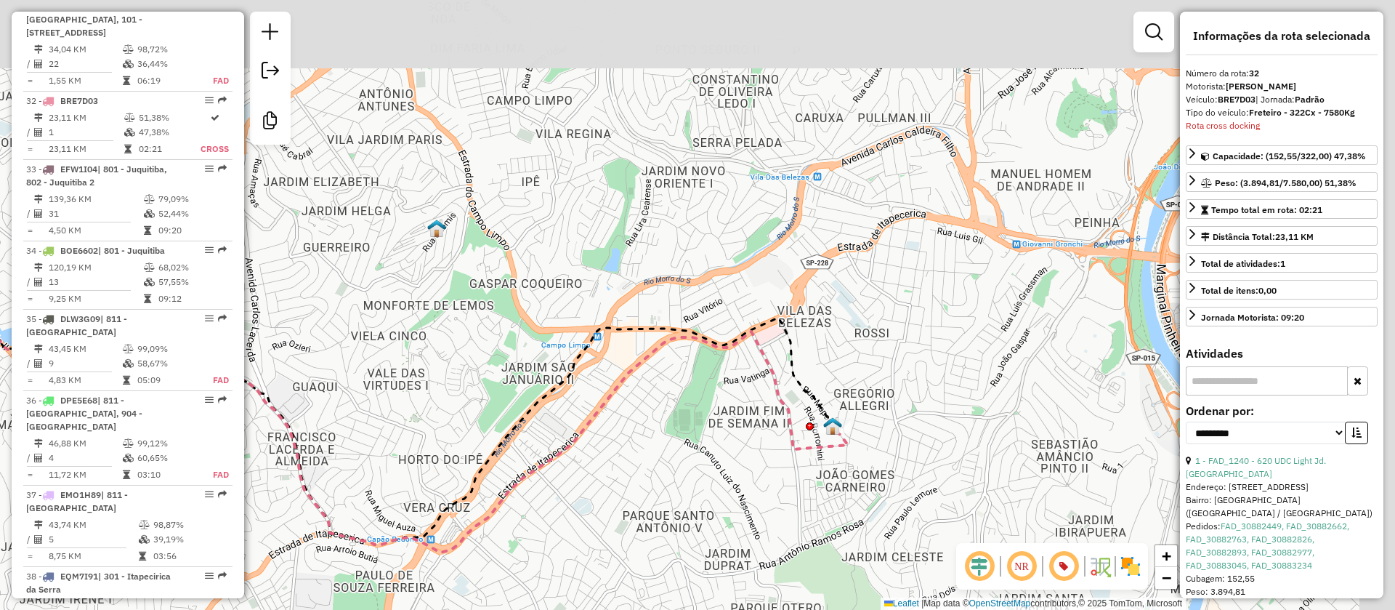
drag, startPoint x: 864, startPoint y: 435, endPoint x: 814, endPoint y: 476, distance: 64.6
click at [807, 491] on div "Janela de atendimento Grade de atendimento Capacidade Transportadoras Veículos …" at bounding box center [697, 305] width 1395 height 610
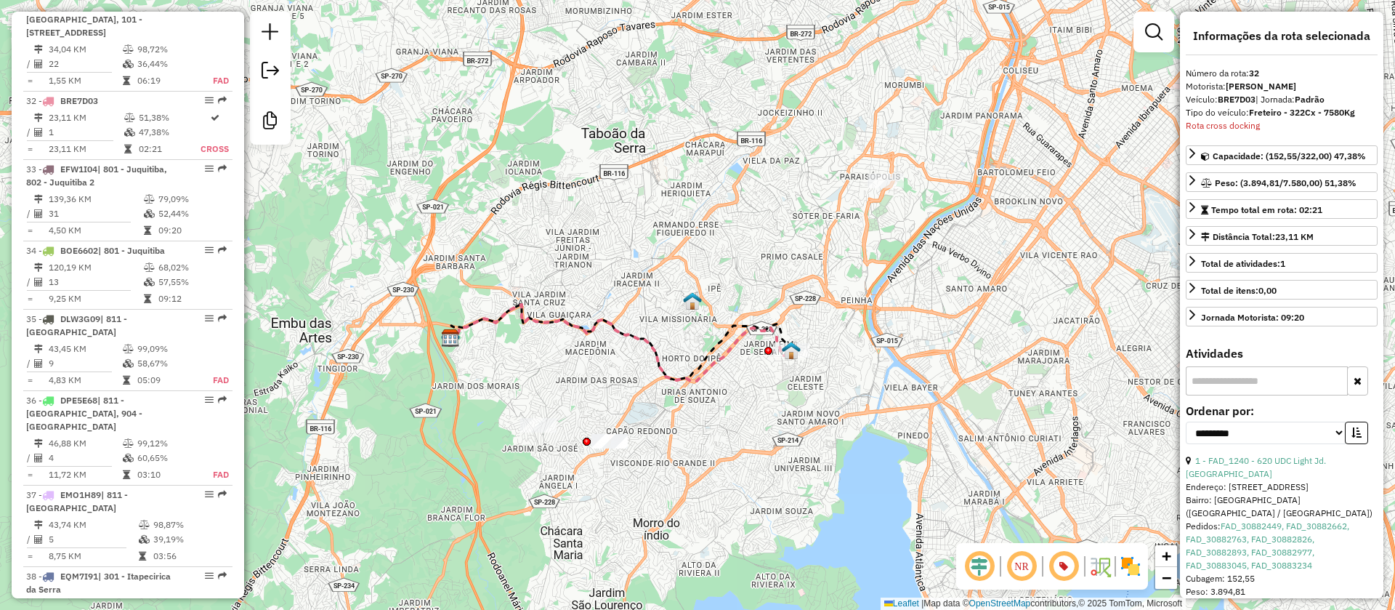
drag, startPoint x: 816, startPoint y: 361, endPoint x: 811, endPoint y: 495, distance: 134.5
click at [811, 495] on div "Janela de atendimento Grade de atendimento Capacidade Transportadoras Veículos …" at bounding box center [697, 305] width 1395 height 610
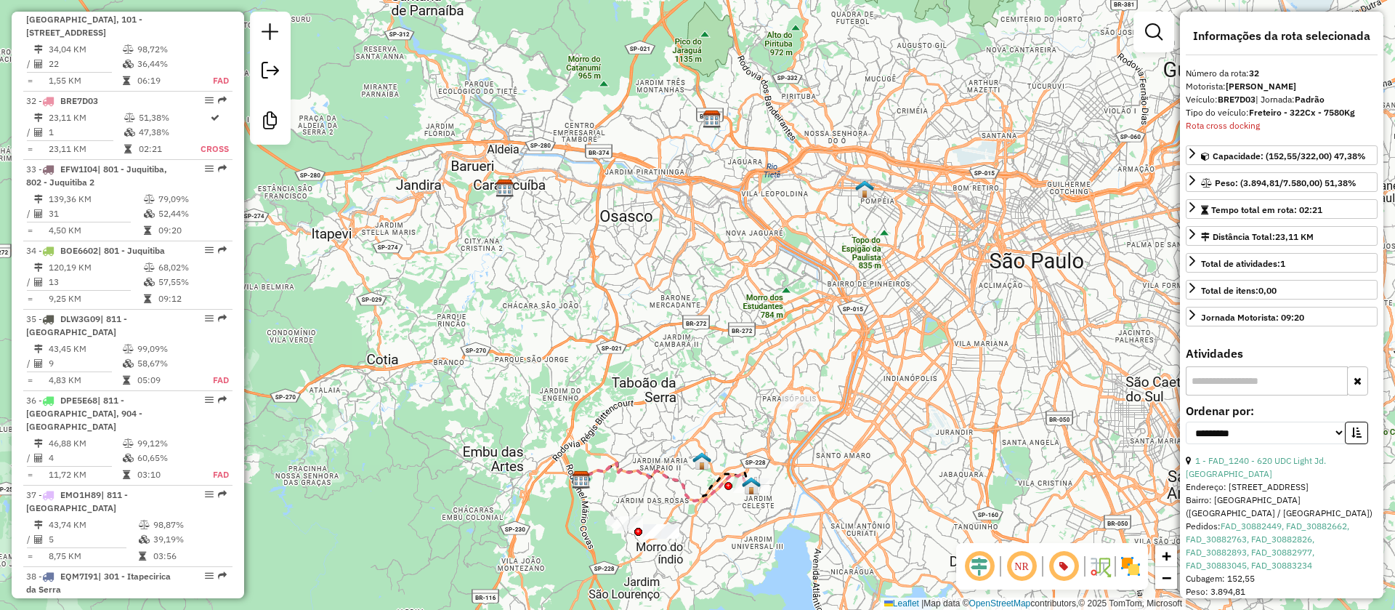
drag, startPoint x: 924, startPoint y: 409, endPoint x: 844, endPoint y: 491, distance: 115.1
click at [848, 491] on div "Janela de atendimento Grade de atendimento Capacidade Transportadoras Veículos …" at bounding box center [697, 305] width 1395 height 610
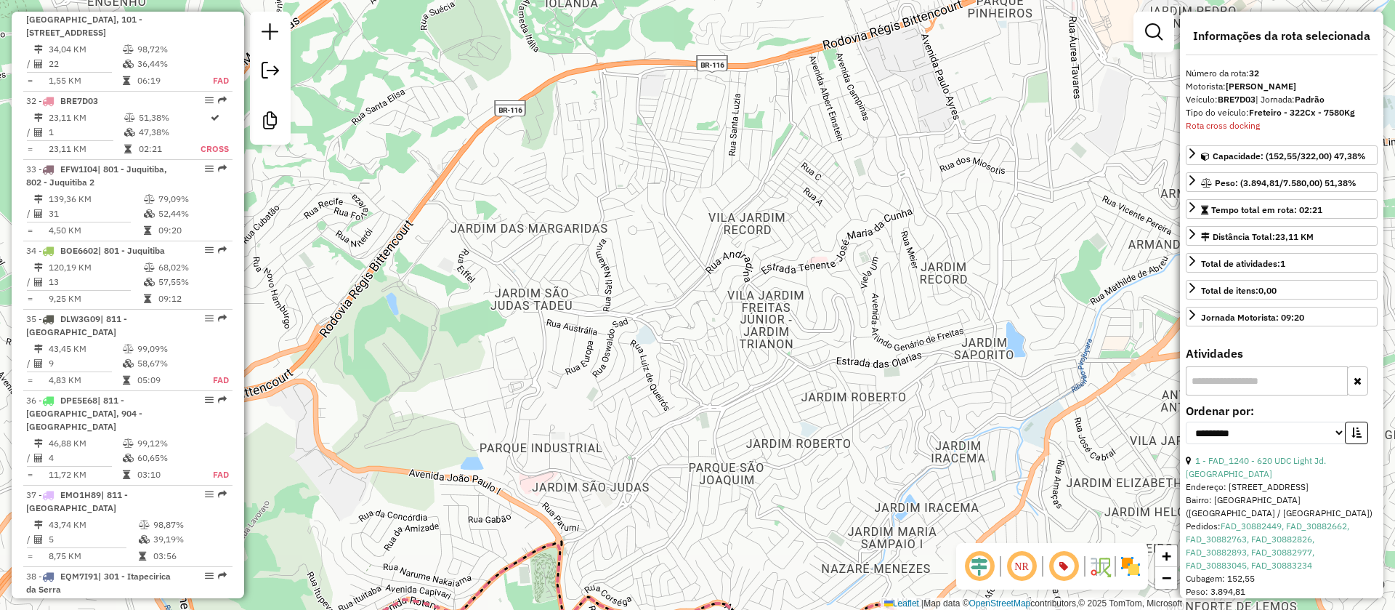
drag, startPoint x: 623, startPoint y: 469, endPoint x: 658, endPoint y: 263, distance: 209.3
click at [660, 280] on div "Janela de atendimento Grade de atendimento Capacidade Transportadoras Veículos …" at bounding box center [697, 305] width 1395 height 610
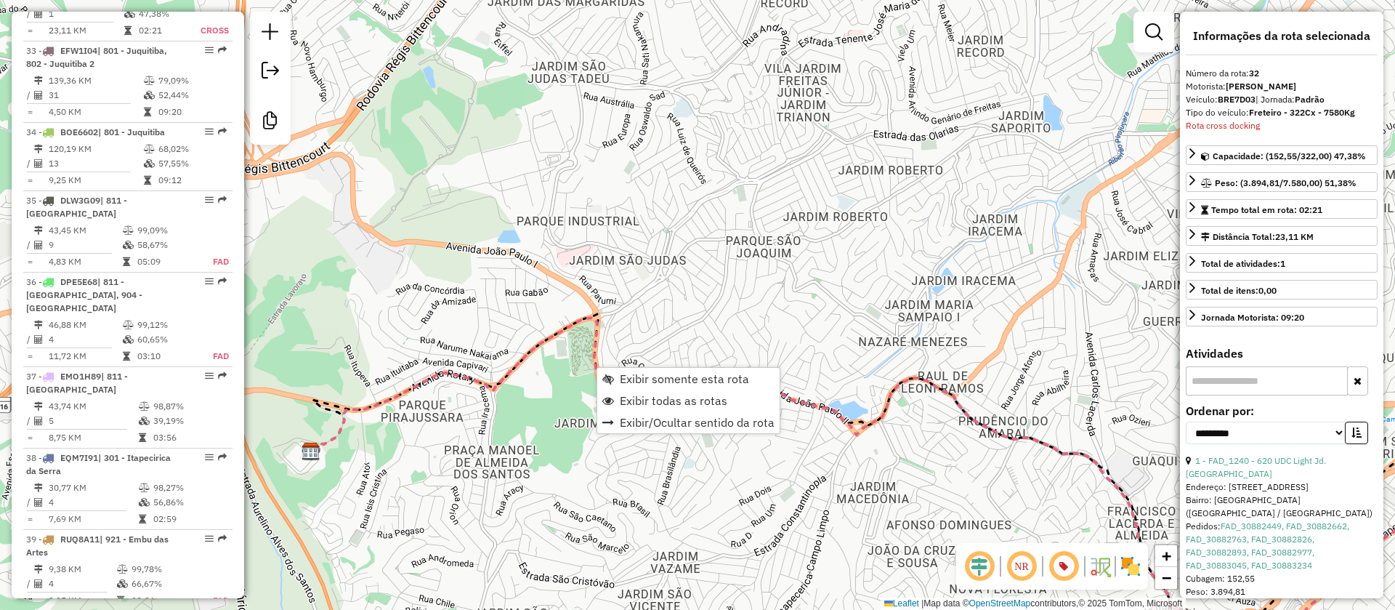
scroll to position [3171, 0]
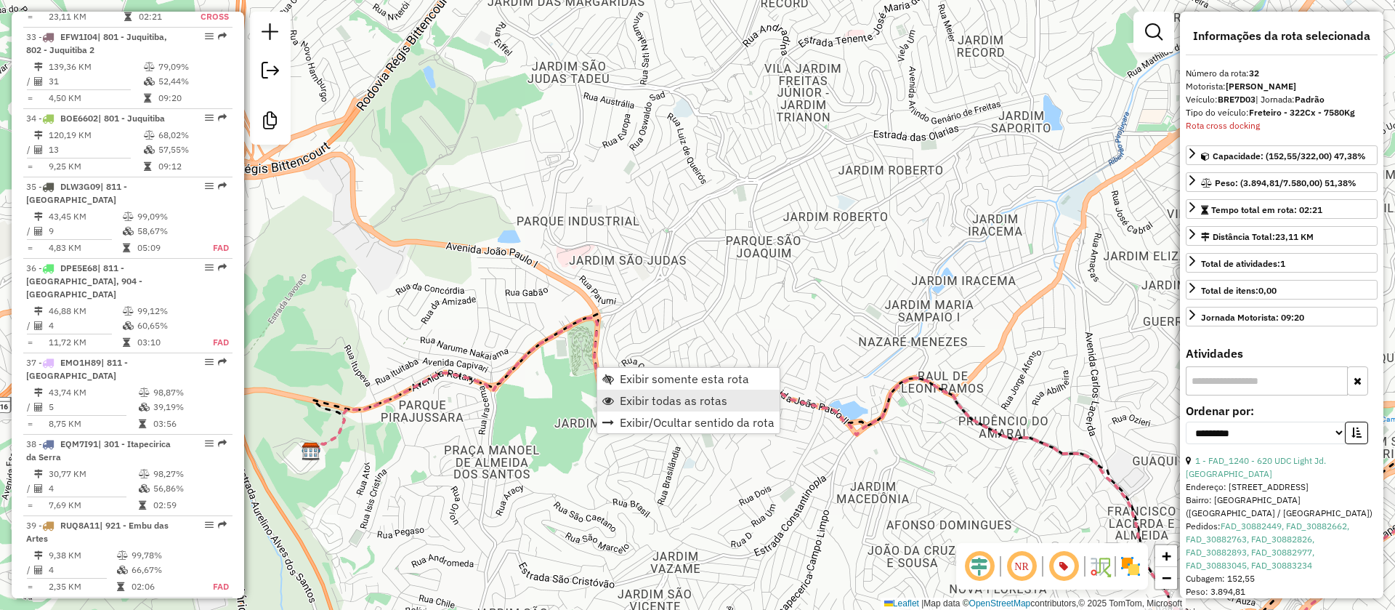
click at [681, 401] on span "Exibir todas as rotas" at bounding box center [674, 401] width 108 height 12
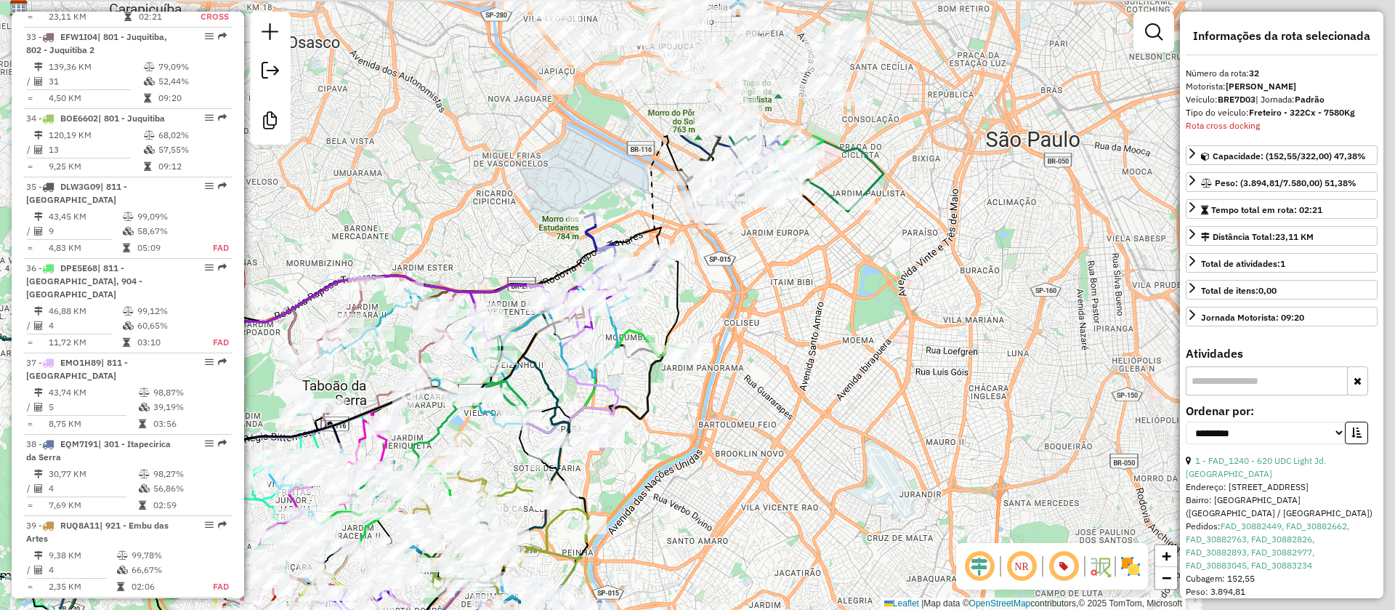
drag, startPoint x: 1122, startPoint y: 308, endPoint x: 636, endPoint y: 492, distance: 519.6
click at [640, 522] on div "Janela de atendimento Grade de atendimento Capacidade Transportadoras Veículos …" at bounding box center [697, 305] width 1395 height 610
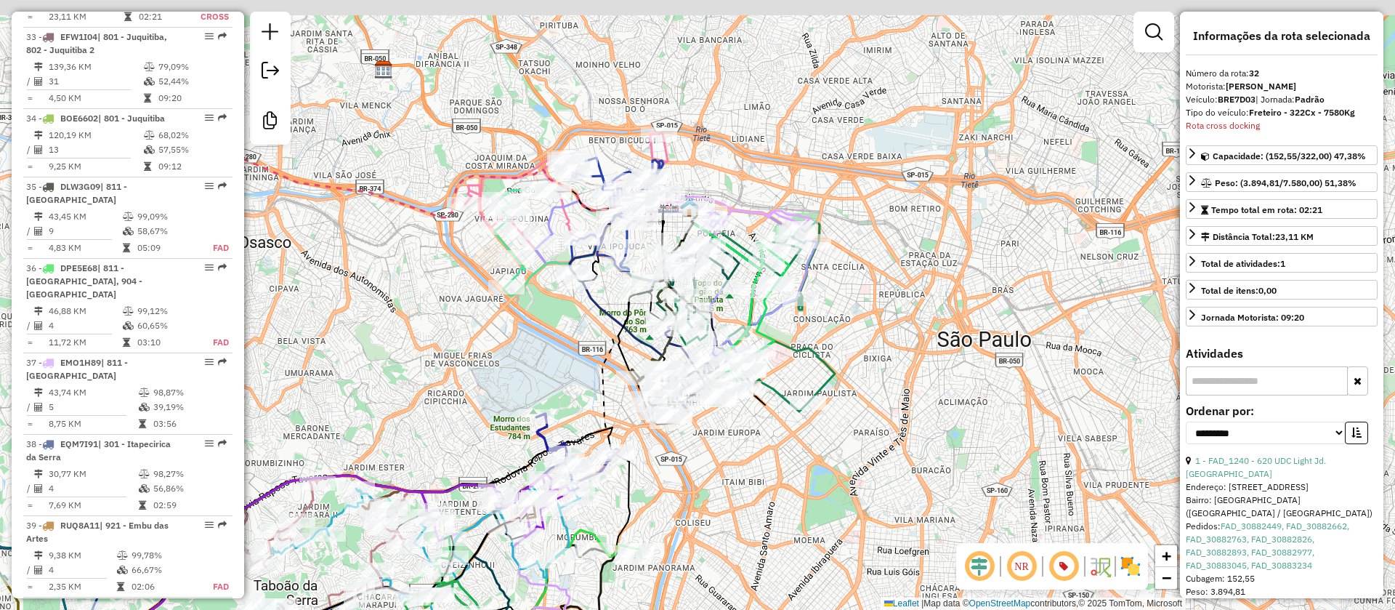
drag, startPoint x: 733, startPoint y: 398, endPoint x: 719, endPoint y: 521, distance: 123.6
click at [719, 521] on div "Janela de atendimento Grade de atendimento Capacidade Transportadoras Veículos …" at bounding box center [697, 305] width 1395 height 610
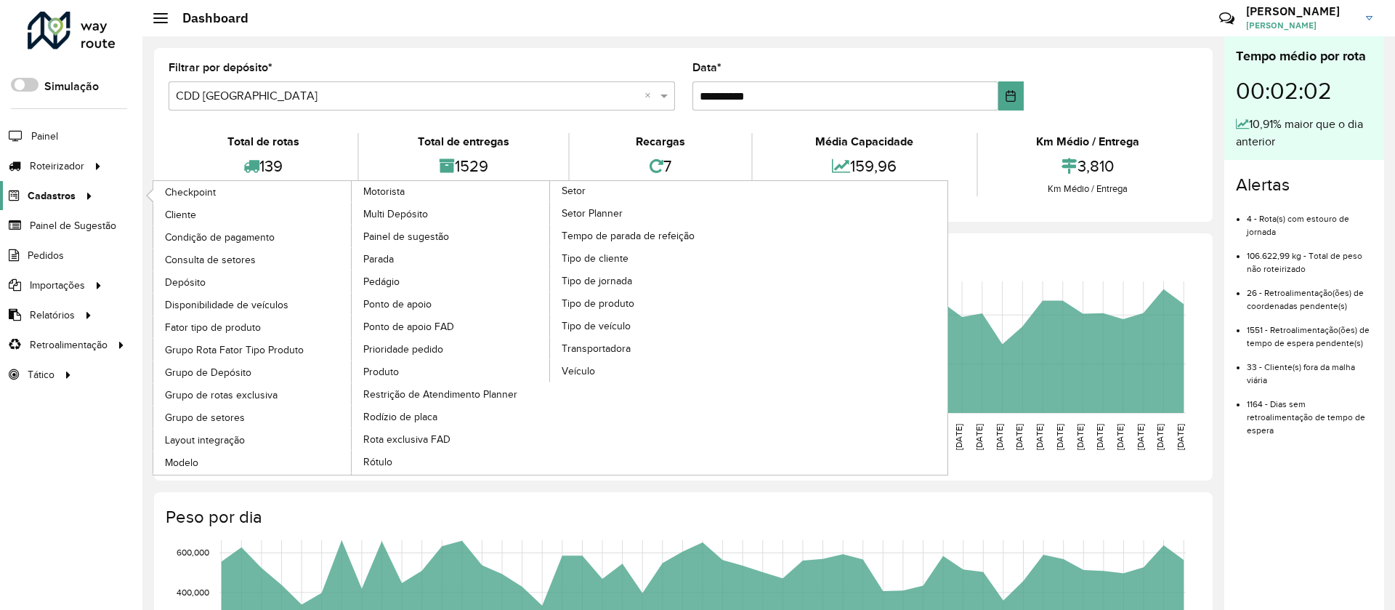
click at [49, 196] on span "Cadastros" at bounding box center [52, 195] width 48 height 15
click at [187, 212] on span "Cliente" at bounding box center [182, 214] width 34 height 15
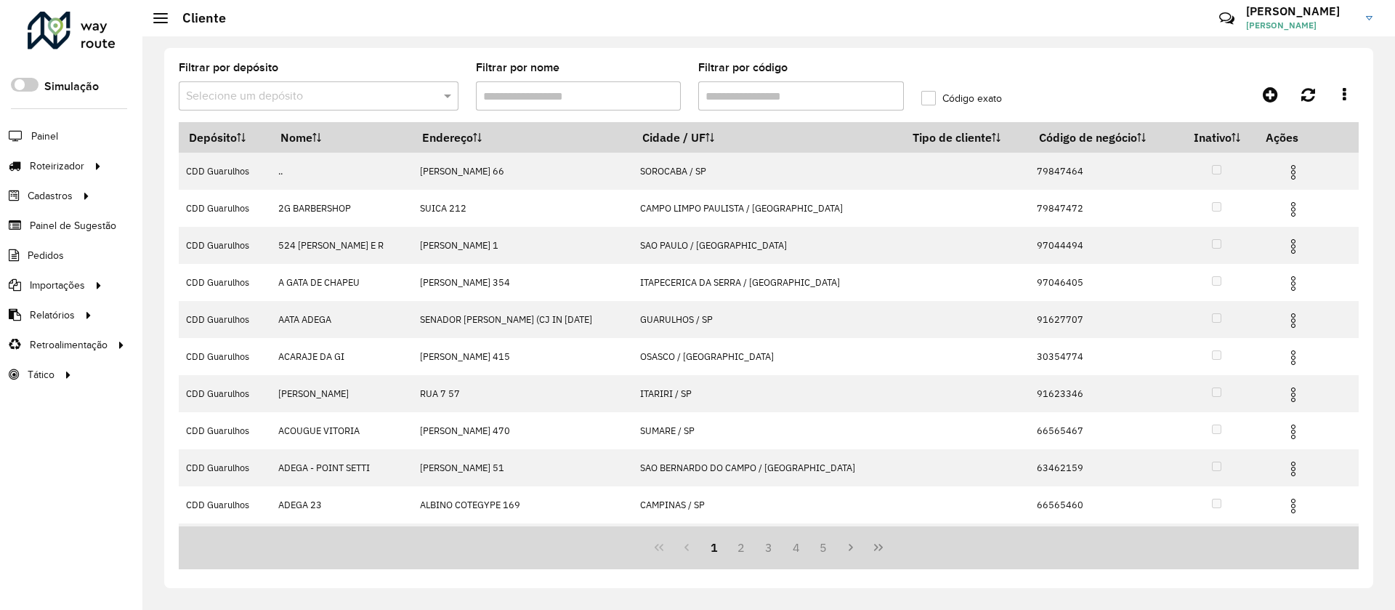
click at [267, 86] on div "Selecione um depósito" at bounding box center [319, 95] width 280 height 29
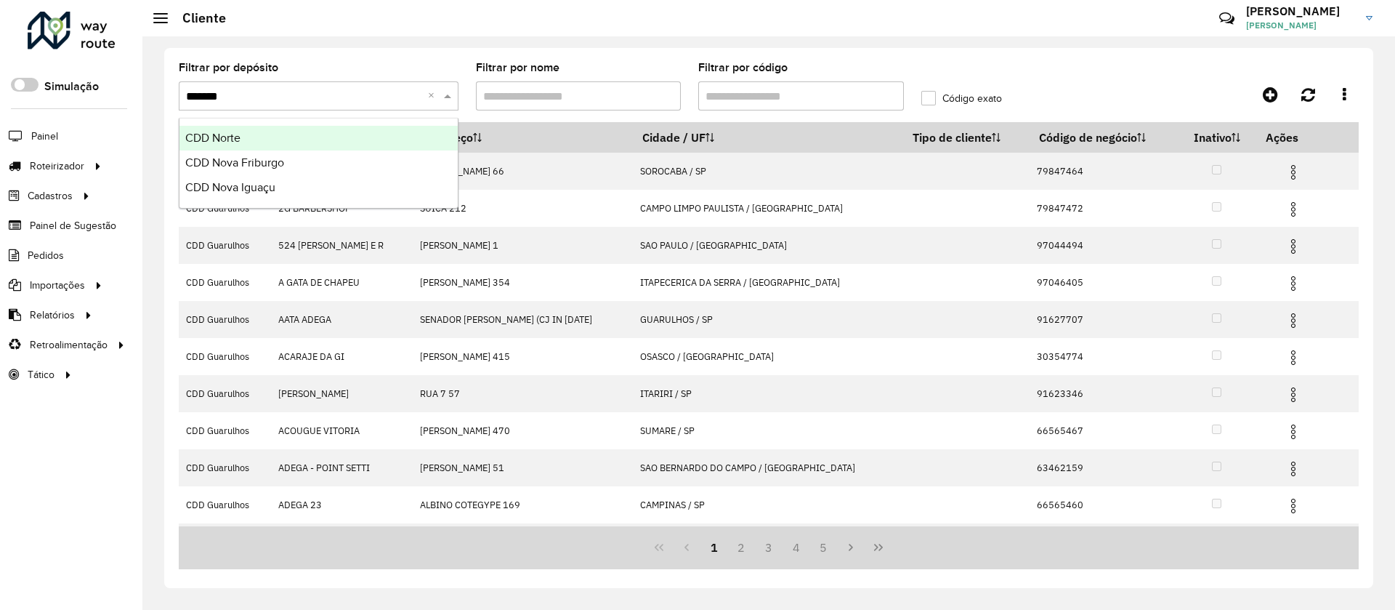
type input "********"
click at [256, 133] on span "CDD Nova Friburgo" at bounding box center [234, 138] width 99 height 12
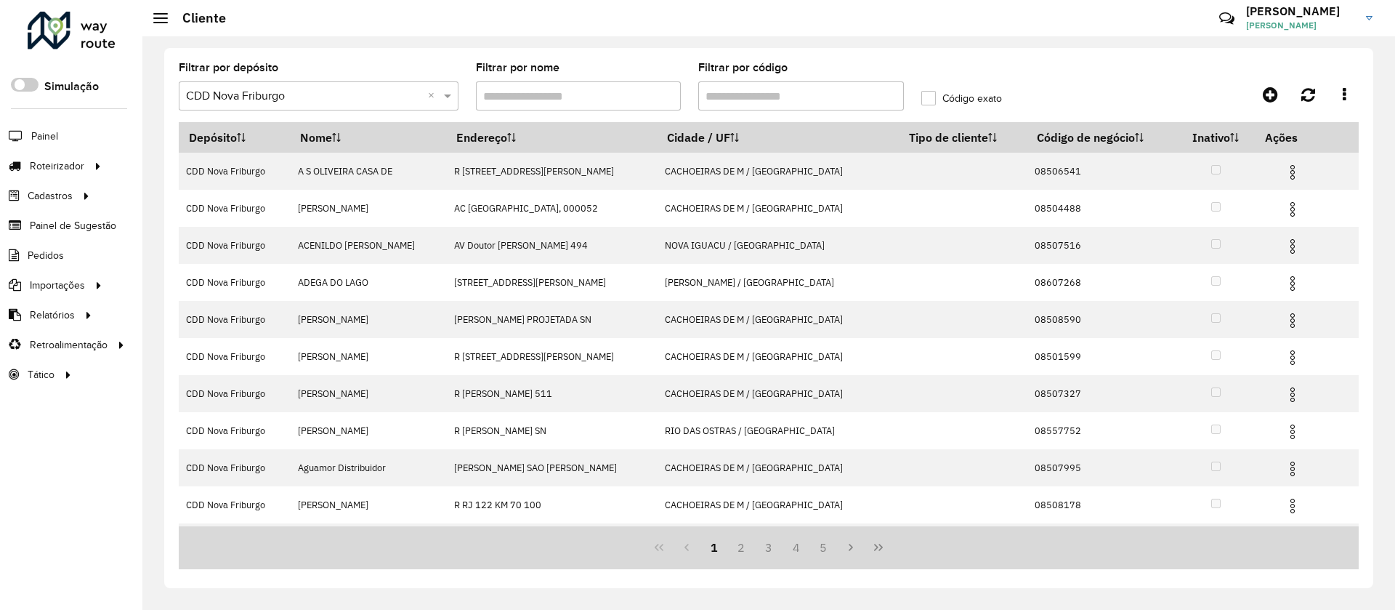
click at [760, 100] on input "Filtrar por código" at bounding box center [801, 95] width 206 height 29
paste input "****"
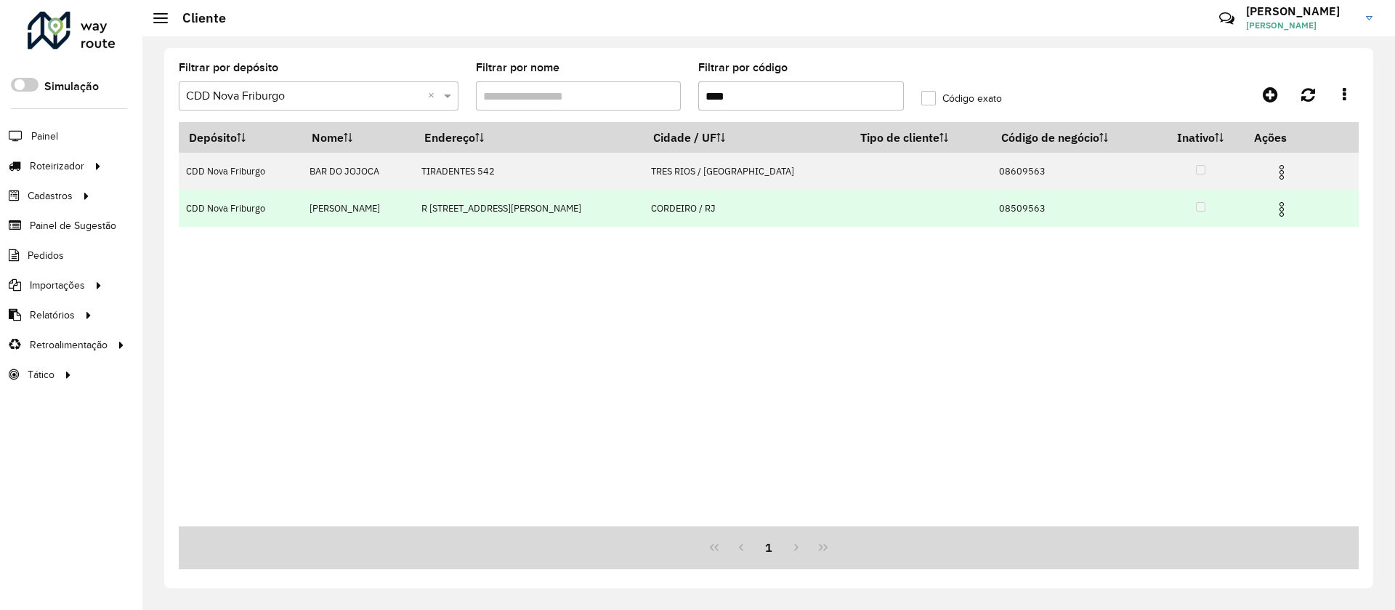
type input "****"
click at [1274, 207] on img at bounding box center [1281, 209] width 17 height 17
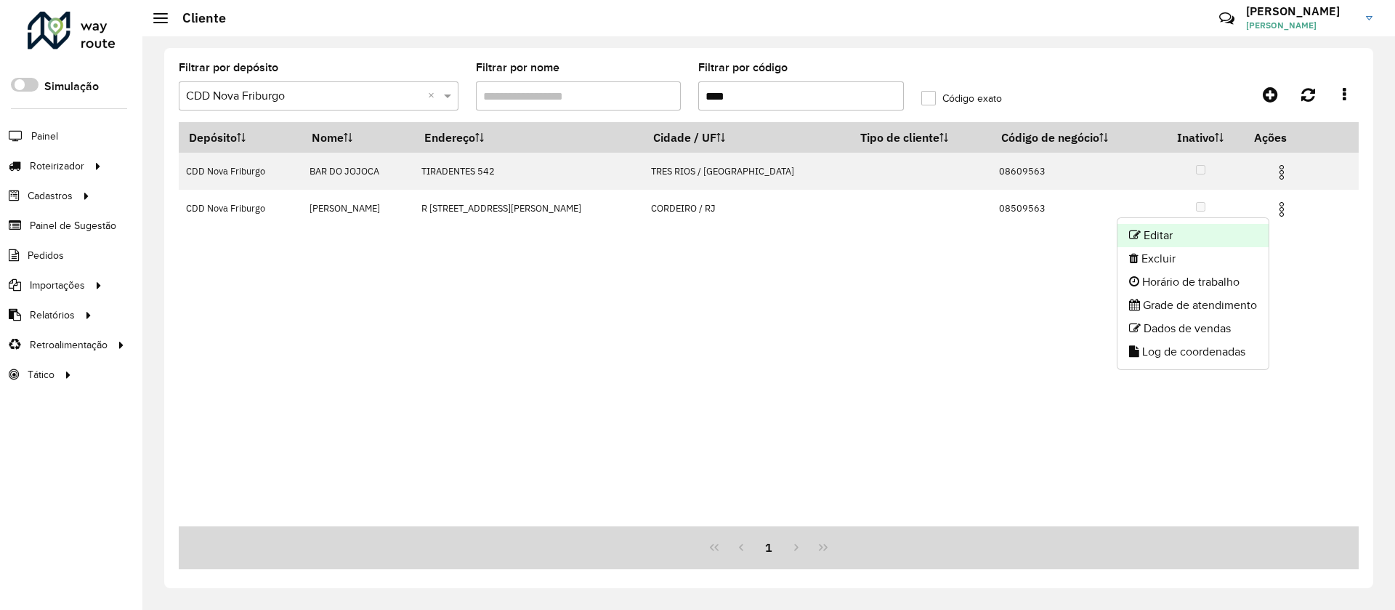
click at [1168, 245] on li "Editar" at bounding box center [1192, 235] width 151 height 23
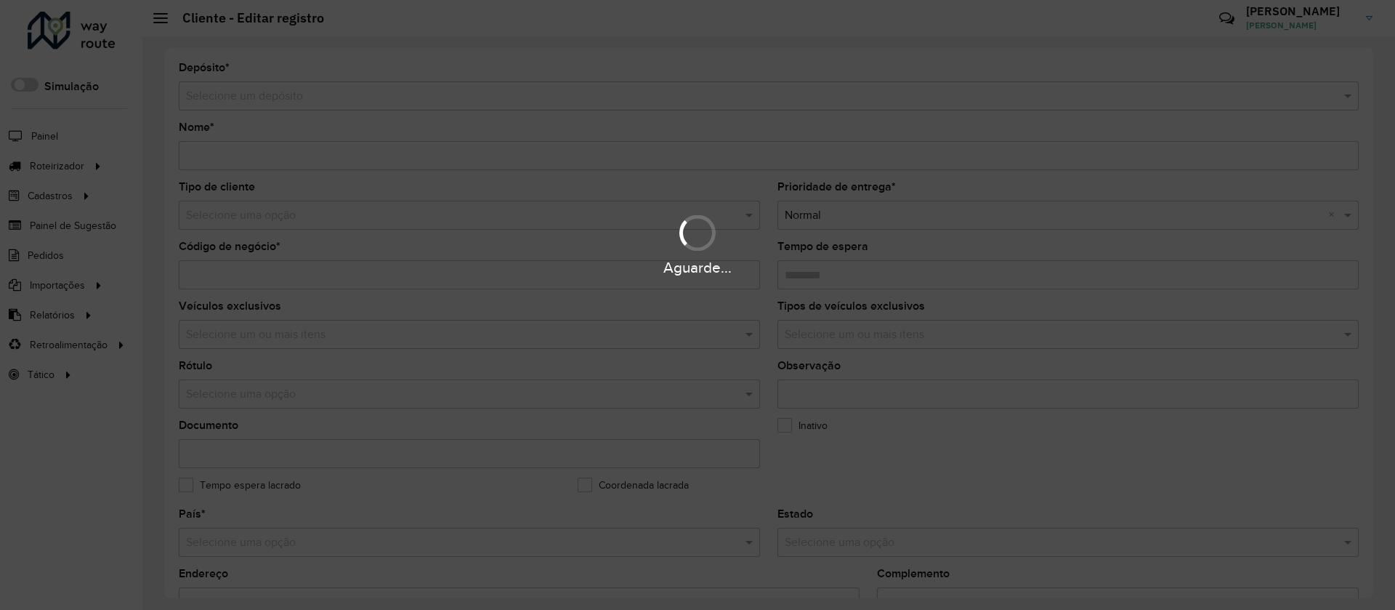
type input "**********"
type input "********"
type input "**********"
type input "********"
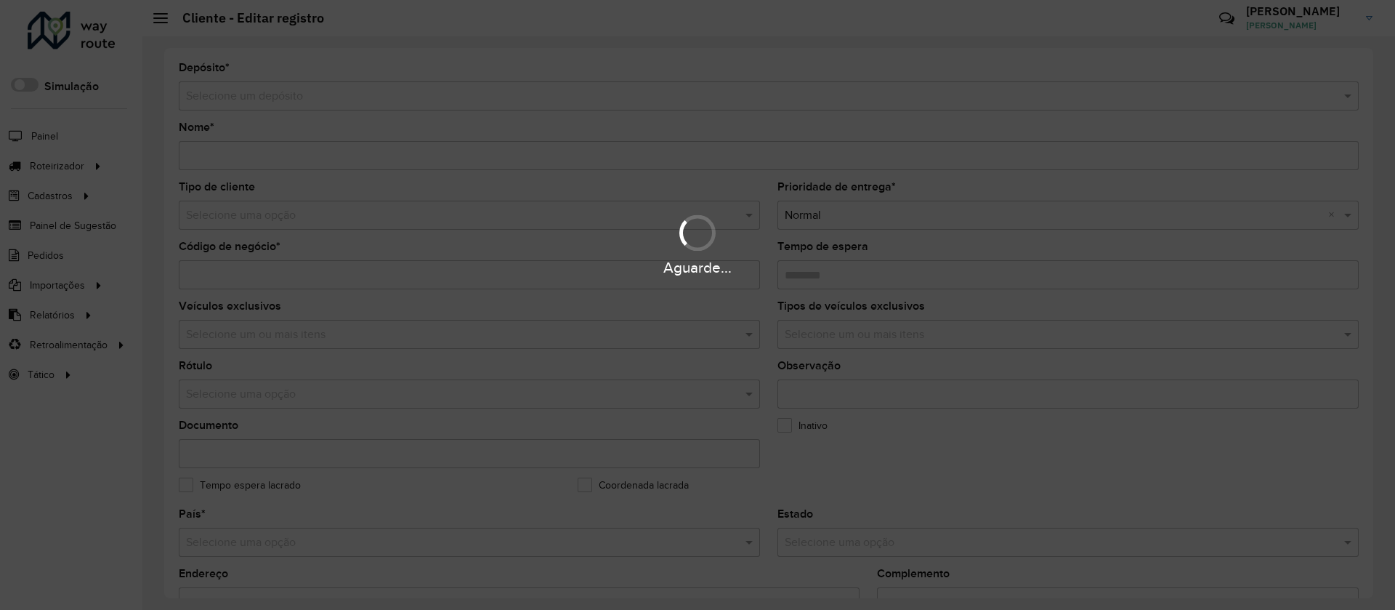
type input "*******"
type input "********"
type input "**********"
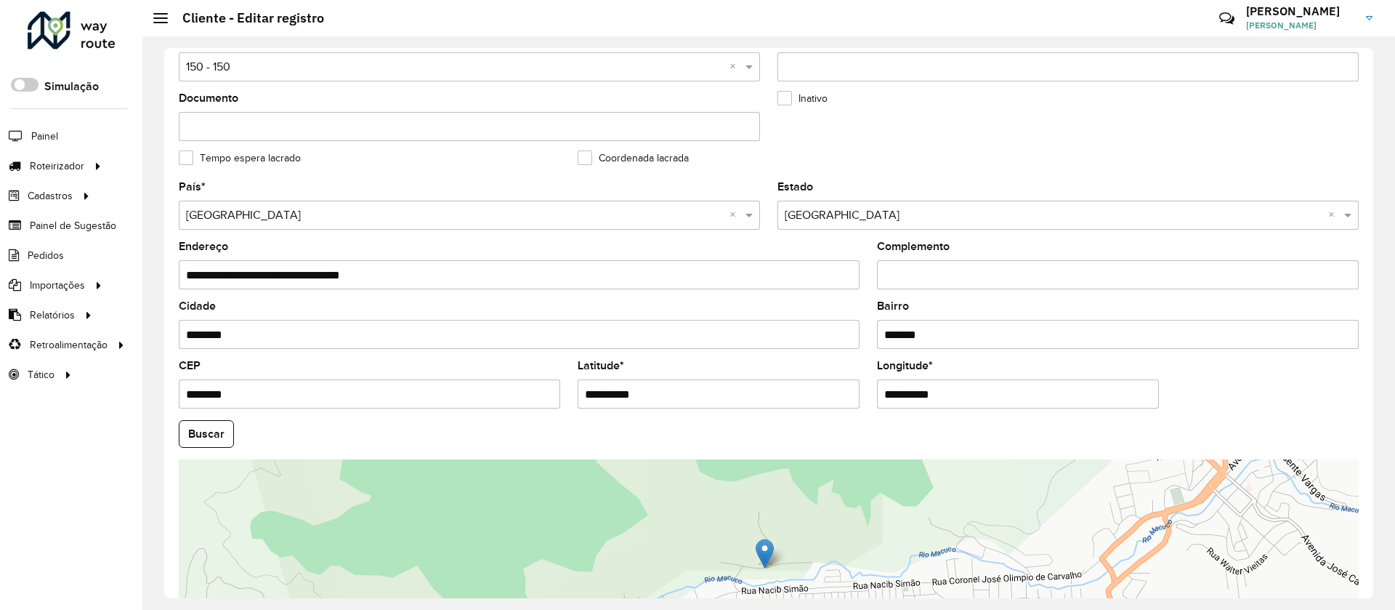
scroll to position [472, 0]
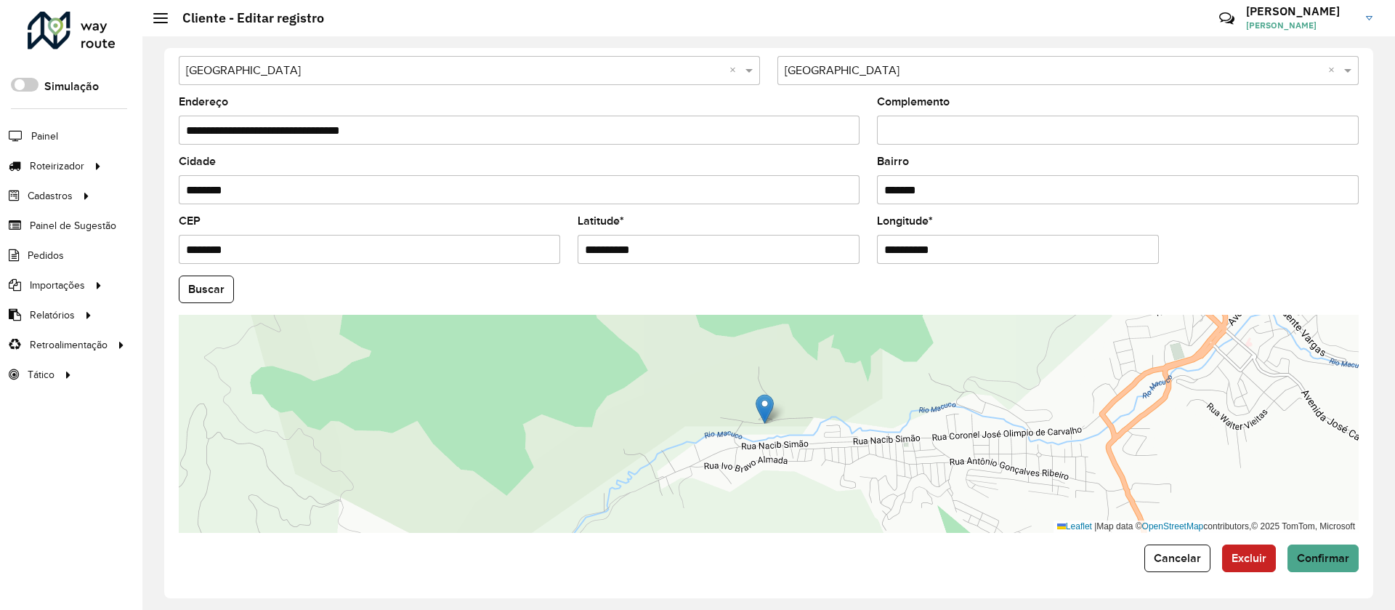
drag, startPoint x: 588, startPoint y: 246, endPoint x: 689, endPoint y: 244, distance: 101.0
click at [689, 244] on input "**********" at bounding box center [719, 249] width 282 height 29
paste input "text"
type input "**********"
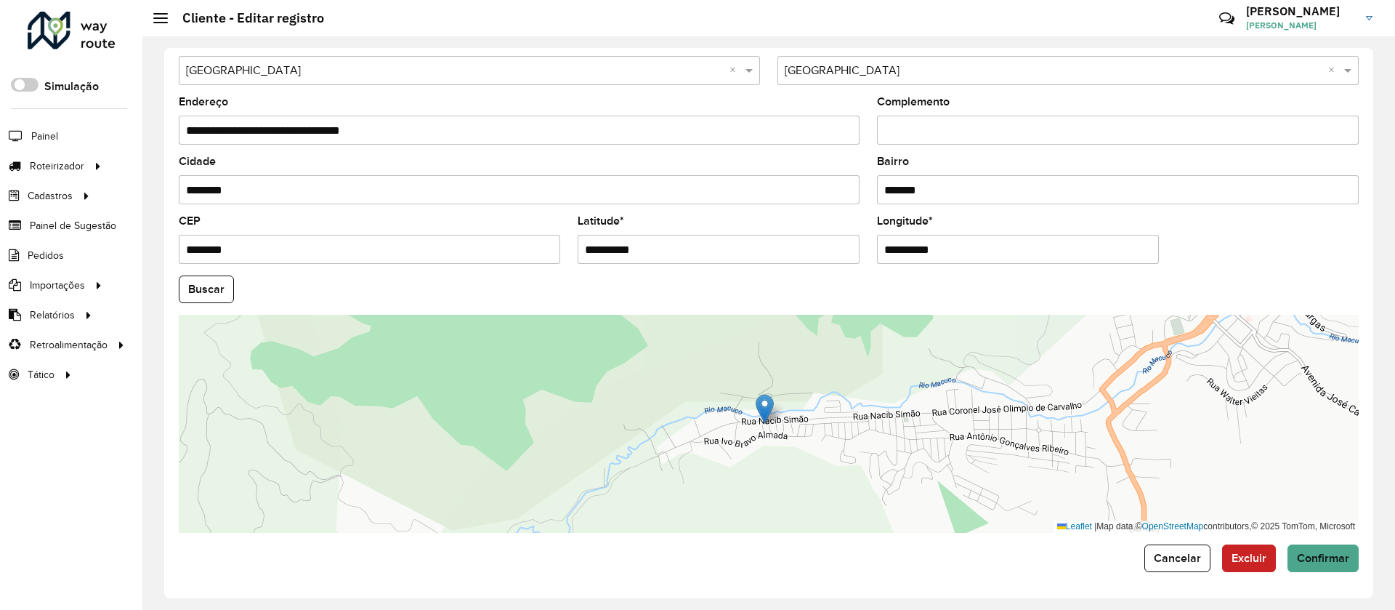
drag, startPoint x: 879, startPoint y: 248, endPoint x: 990, endPoint y: 251, distance: 111.2
click at [990, 251] on input "**********" at bounding box center [1018, 249] width 282 height 29
paste input "text"
type input "**********"
click at [214, 289] on hb-app "Aguarde... Pop-up bloqueado! Seu navegador bloqueou automáticamente a abertura …" at bounding box center [697, 305] width 1395 height 610
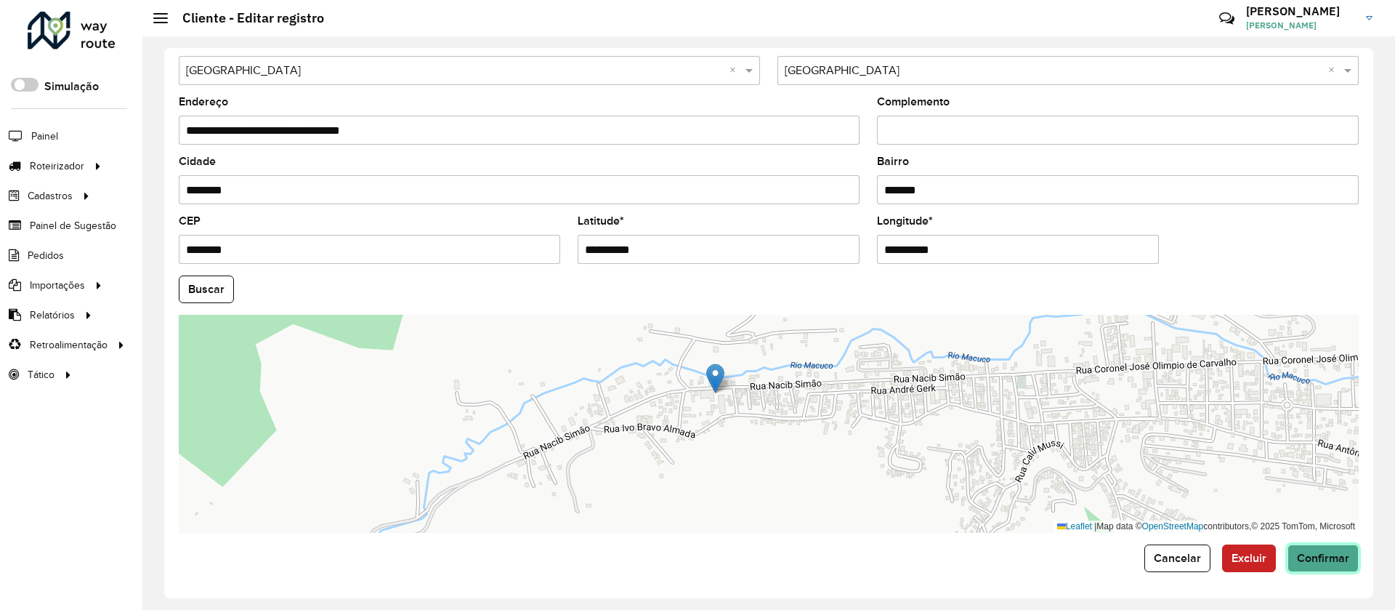
click at [1325, 546] on button "Confirmar" at bounding box center [1322, 558] width 71 height 28
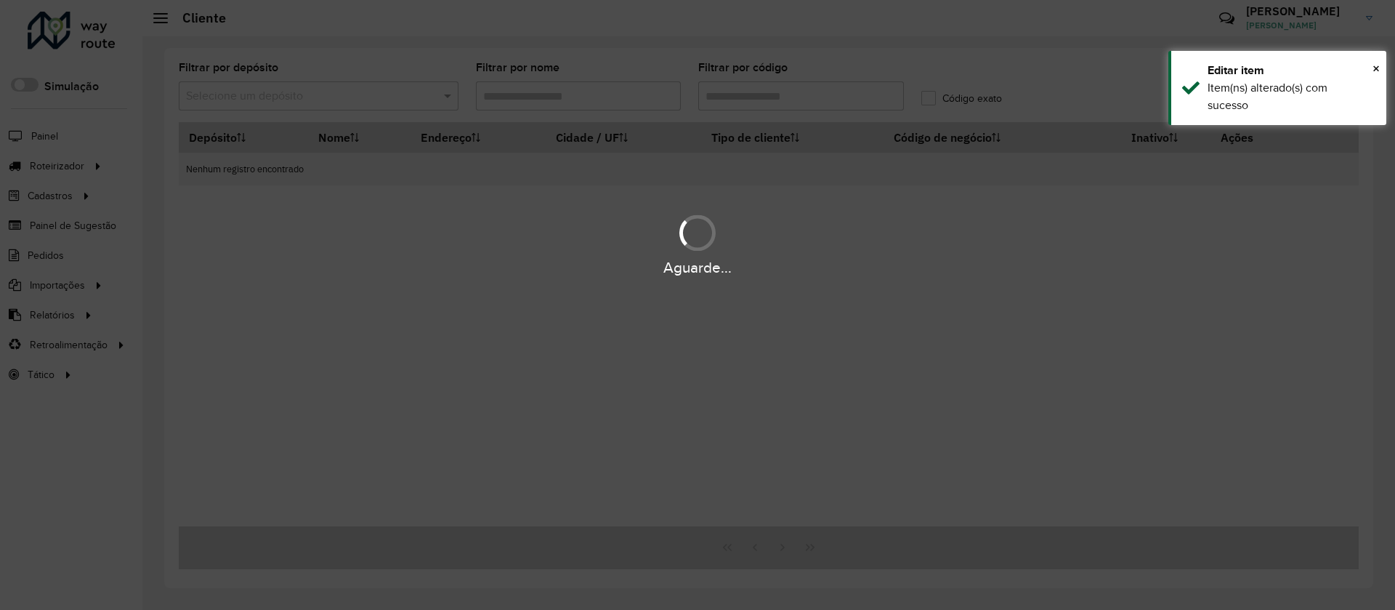
type input "****"
